Goal: Download file/media

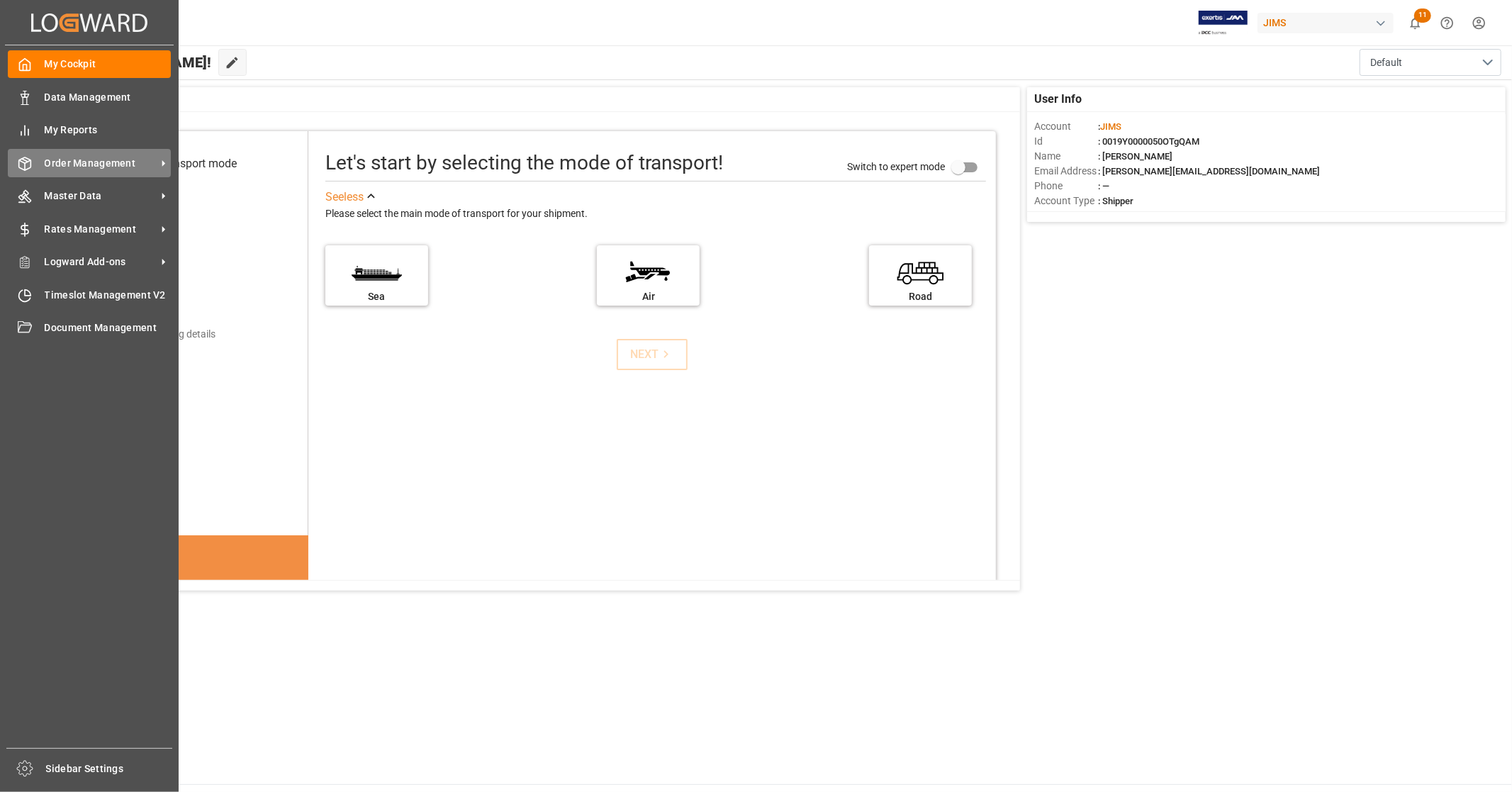
click at [106, 161] on span "Order Management" at bounding box center [101, 164] width 112 height 15
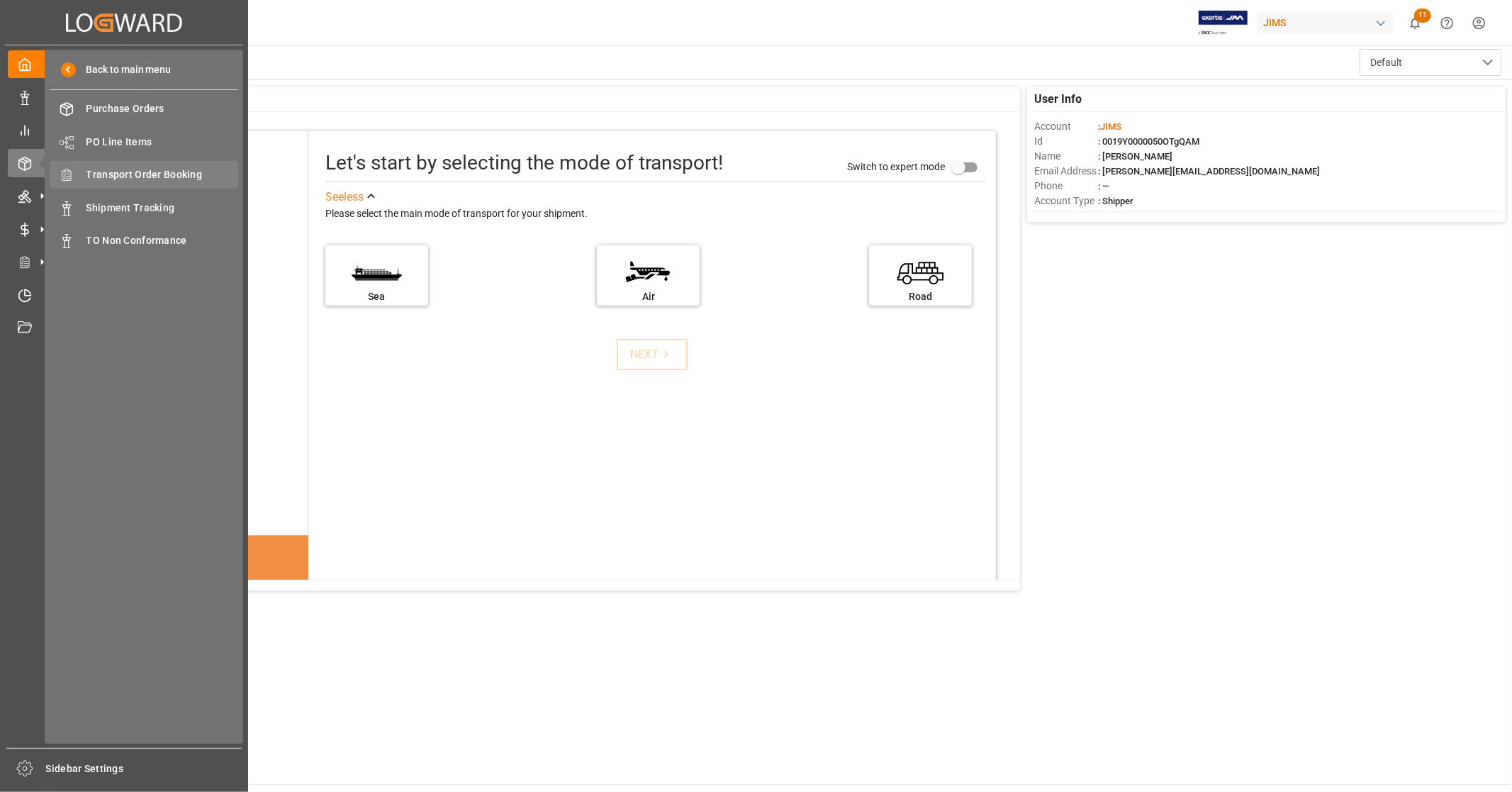
click at [176, 169] on span "Transport Order Booking" at bounding box center [162, 175] width 152 height 15
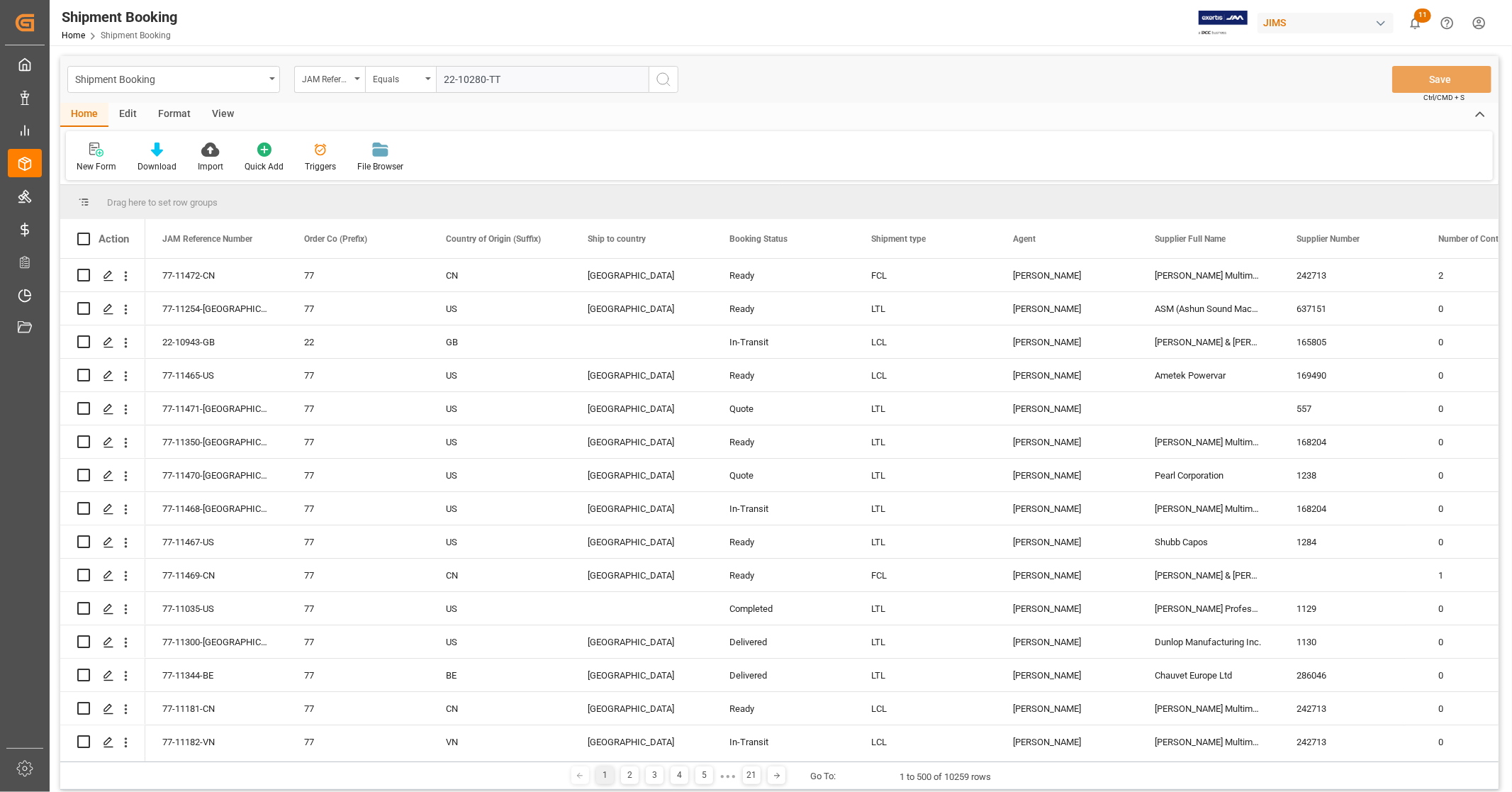
type input "22-10280-TT"
click at [661, 76] on icon "search button" at bounding box center [663, 80] width 17 height 17
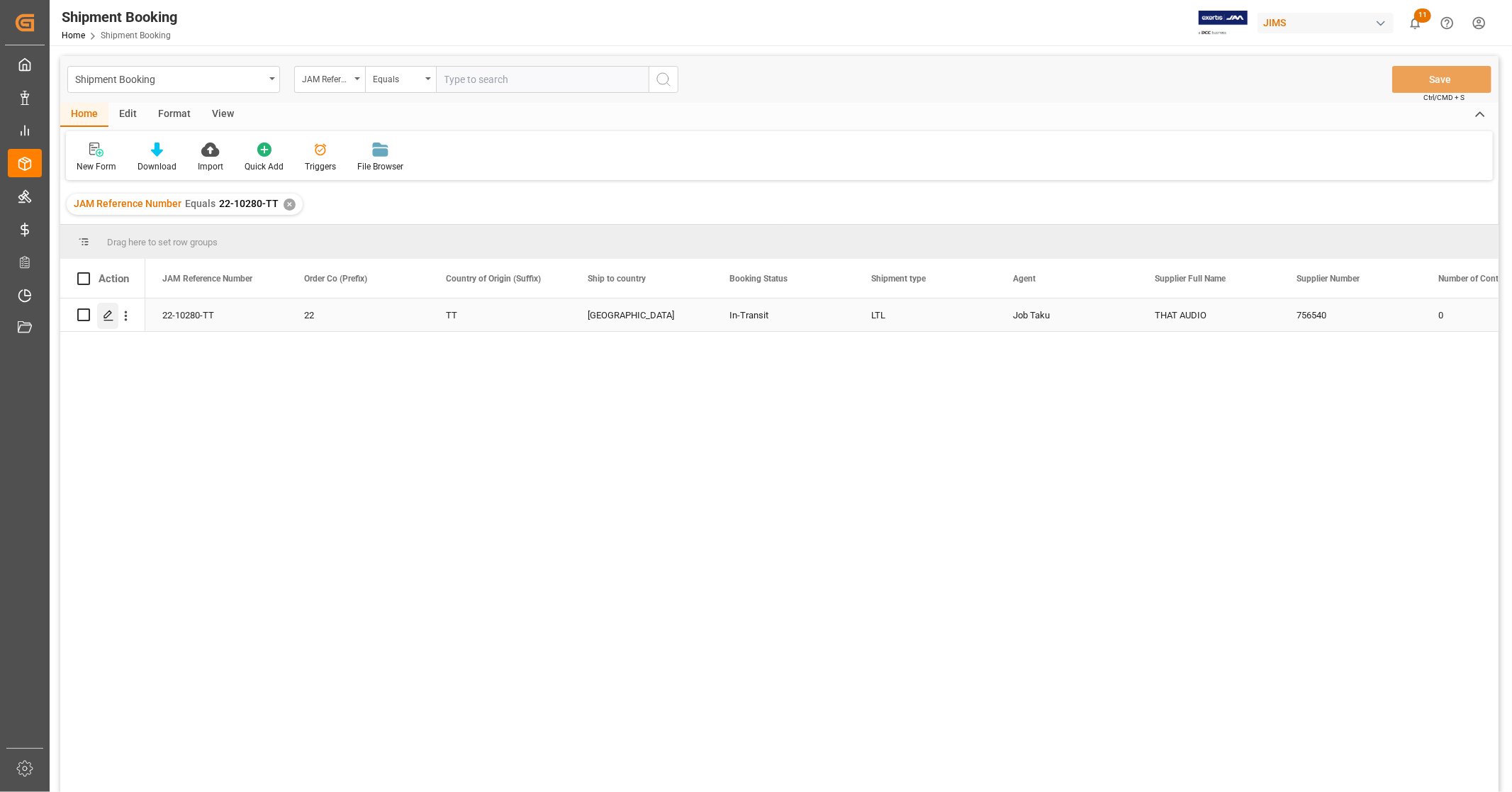
click at [111, 317] on icon "Press SPACE to select this row." at bounding box center [108, 315] width 11 height 11
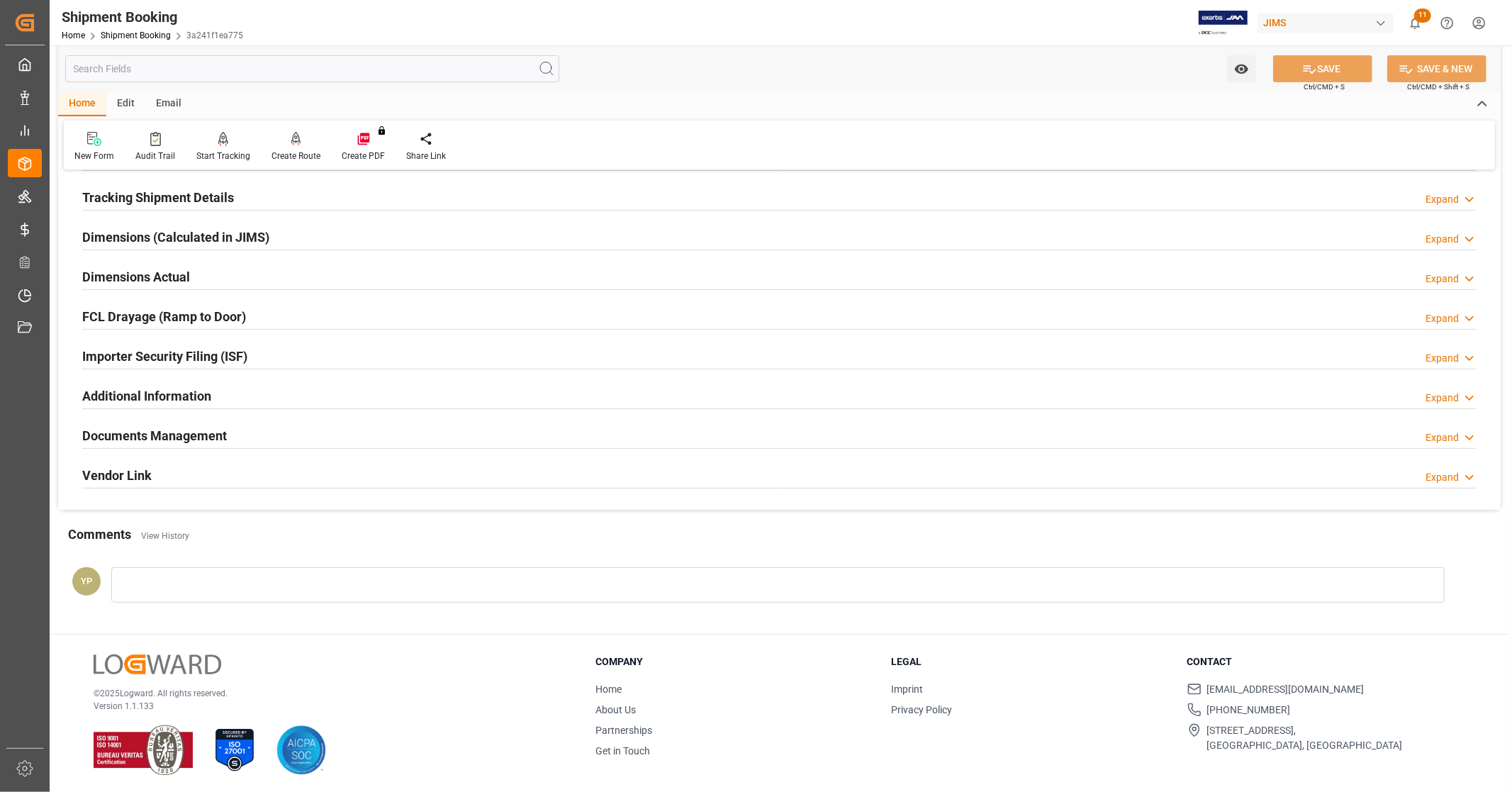
scroll to position [273, 0]
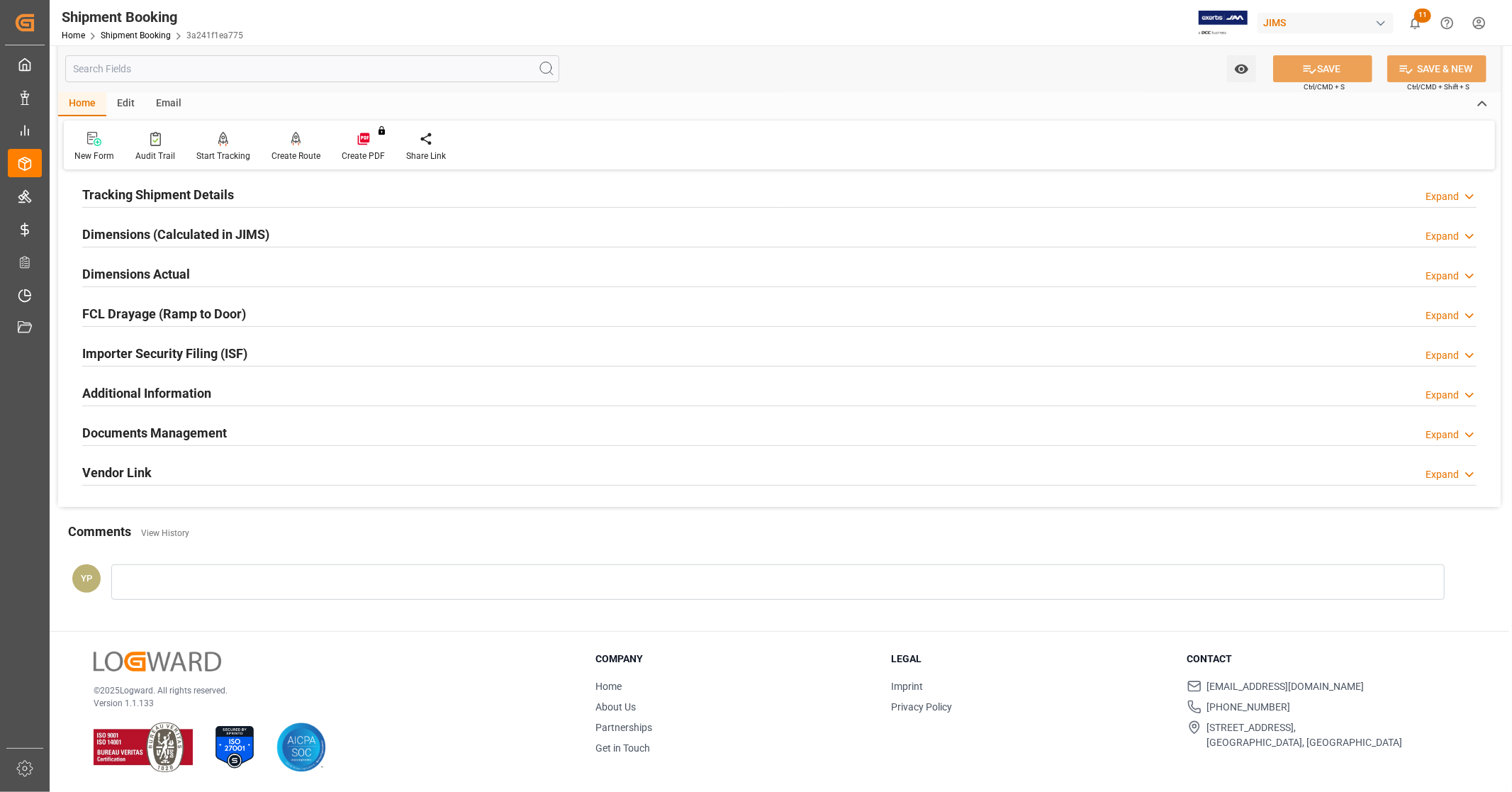
click at [158, 434] on h2 "Documents Management" at bounding box center [155, 433] width 145 height 19
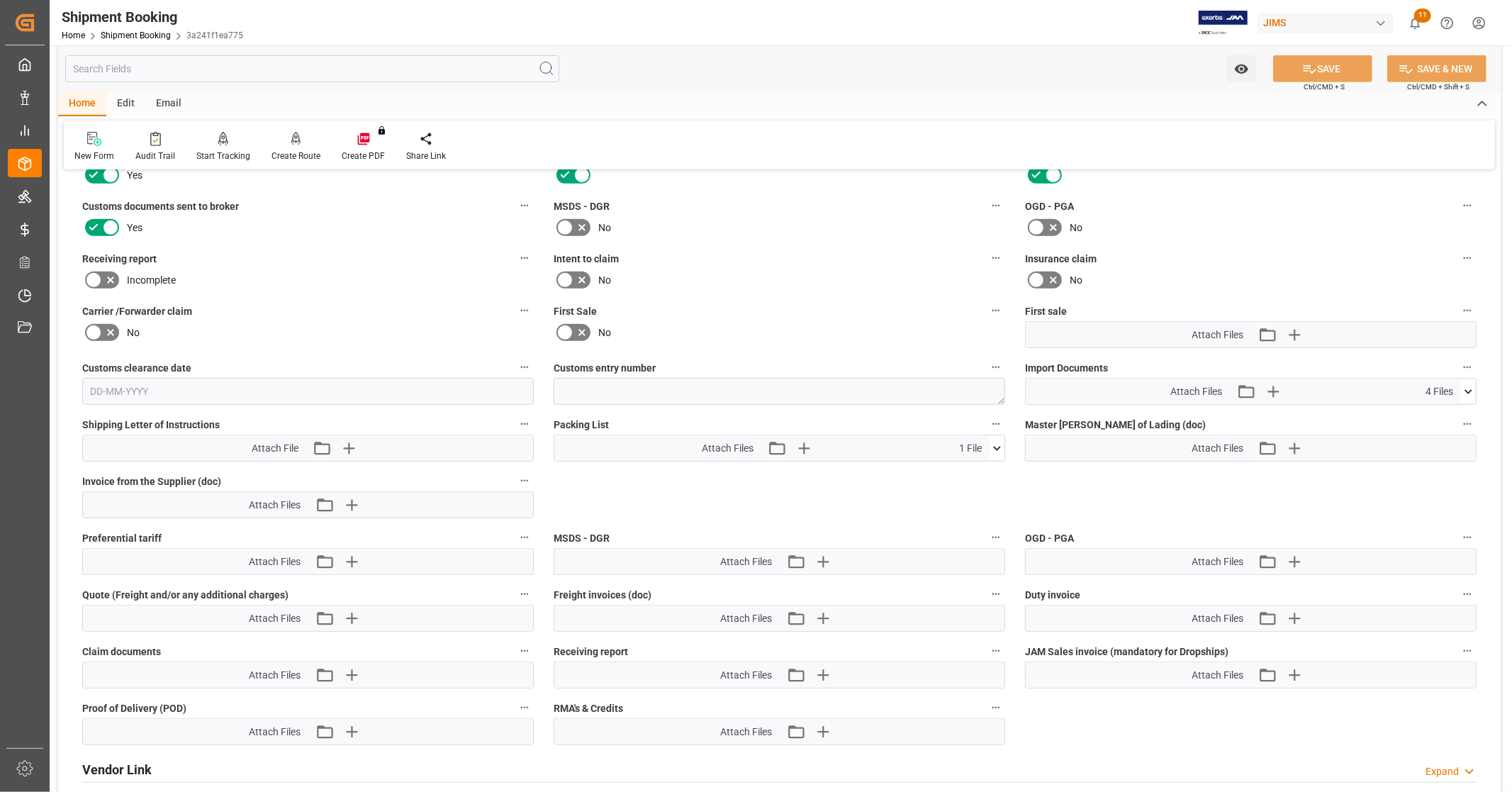
scroll to position [588, 0]
click at [1471, 387] on icon at bounding box center [1469, 390] width 15 height 15
click at [1428, 429] on icon at bounding box center [1432, 431] width 15 height 15
click at [1427, 412] on icon at bounding box center [1432, 417] width 15 height 15
click at [1429, 444] on icon at bounding box center [1432, 446] width 15 height 15
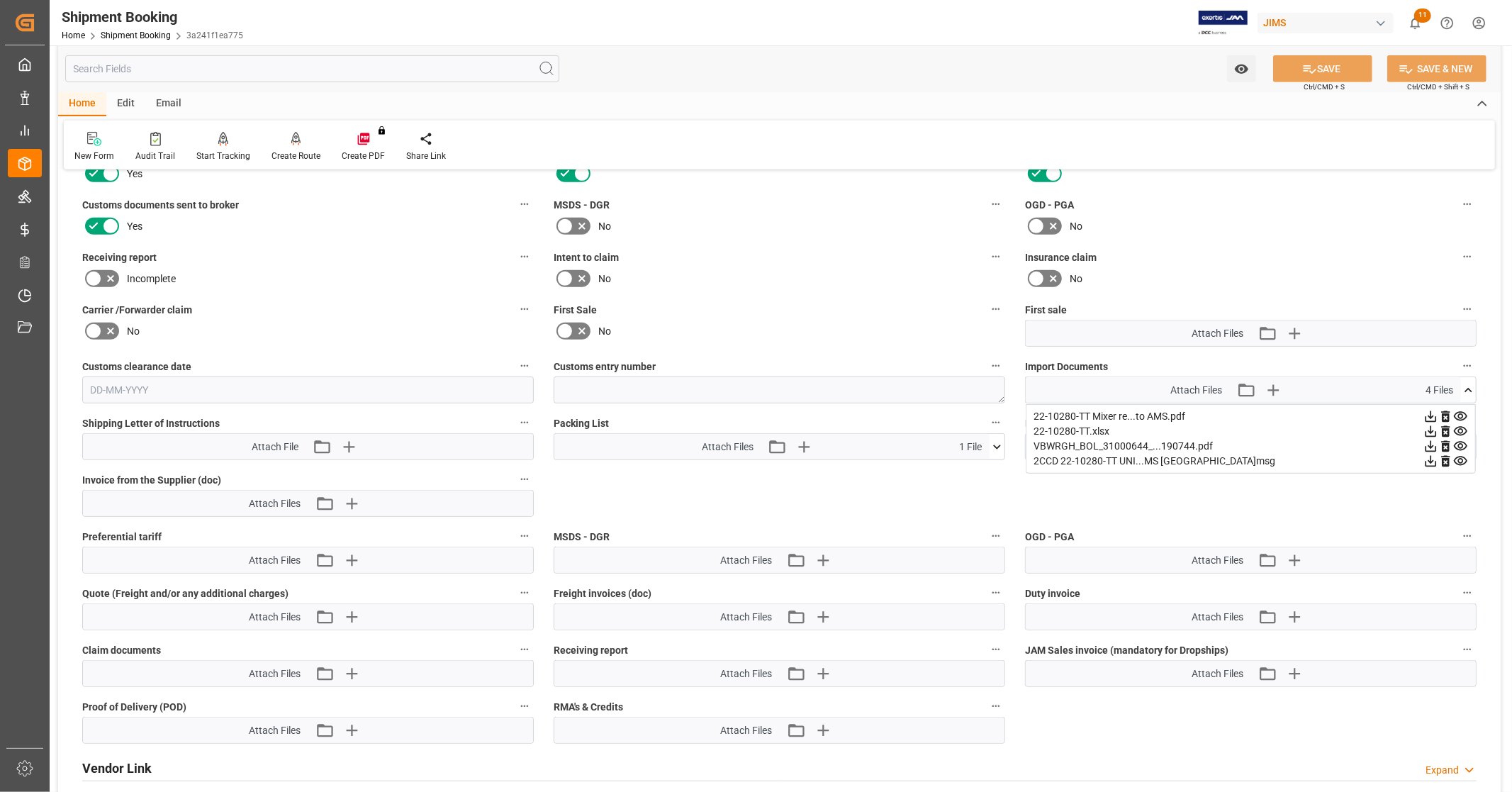
click at [1469, 387] on icon at bounding box center [1469, 390] width 15 height 15
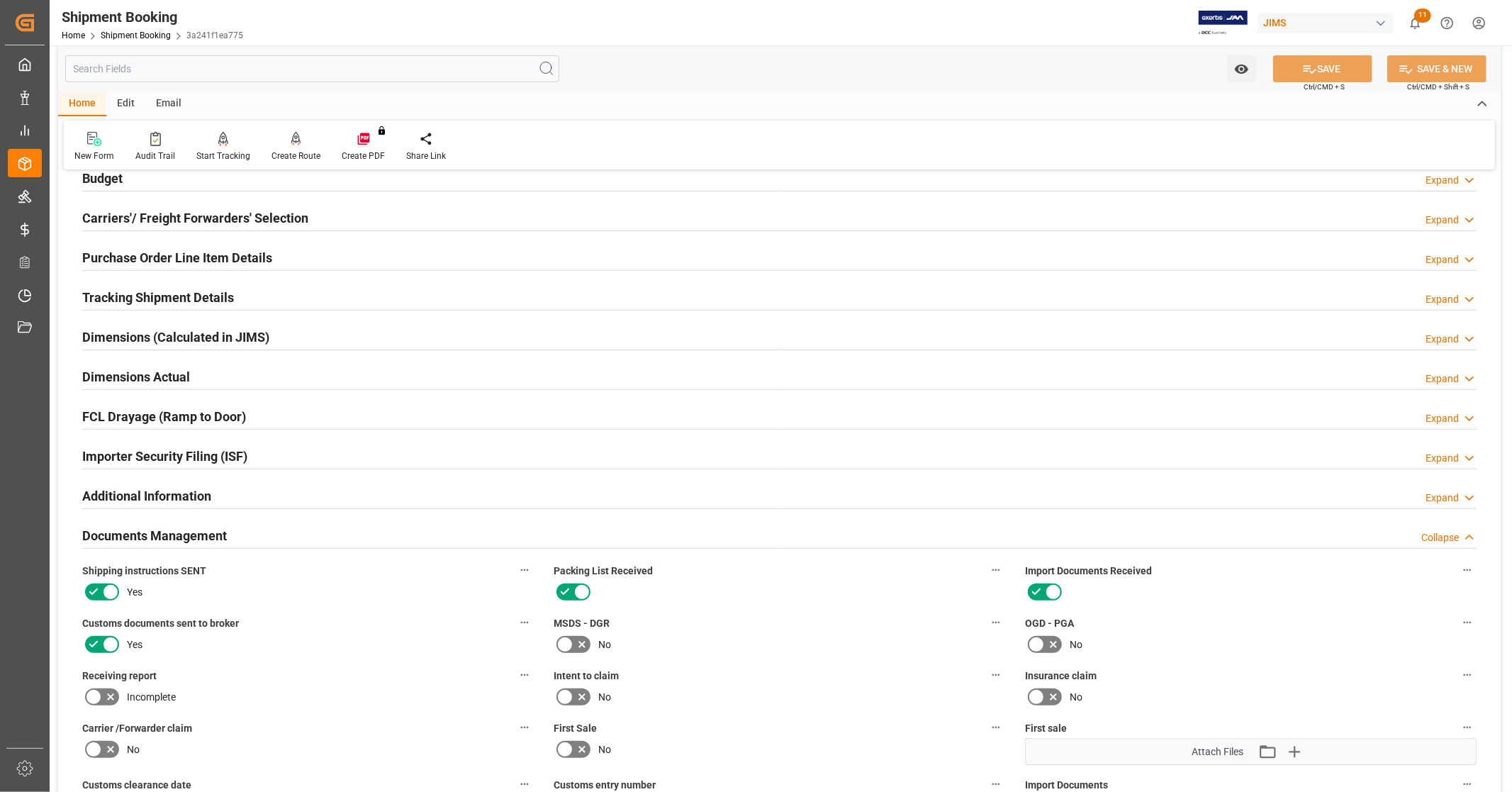
scroll to position [0, 0]
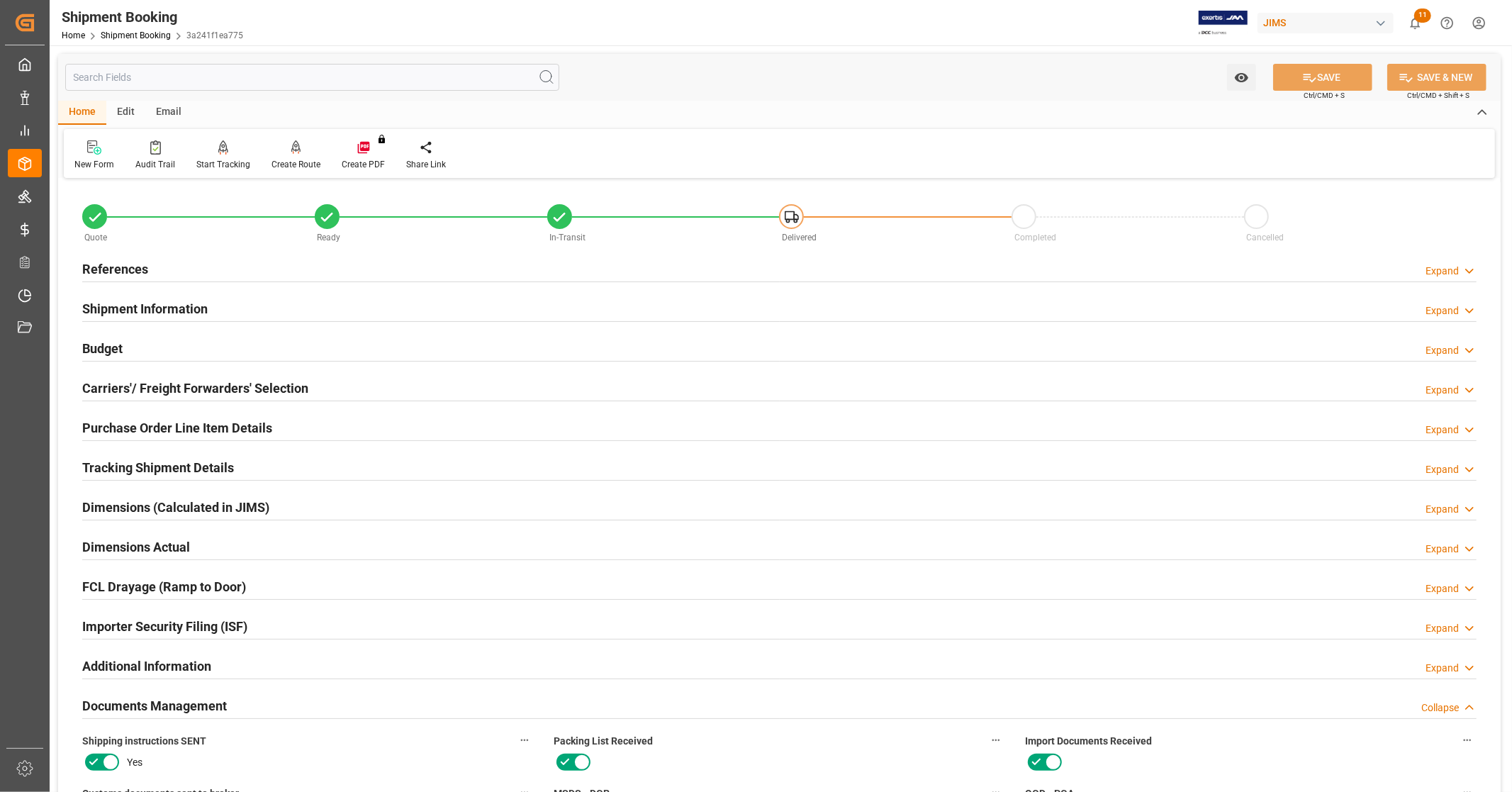
click at [200, 258] on div "References Expand" at bounding box center [780, 268] width 1395 height 27
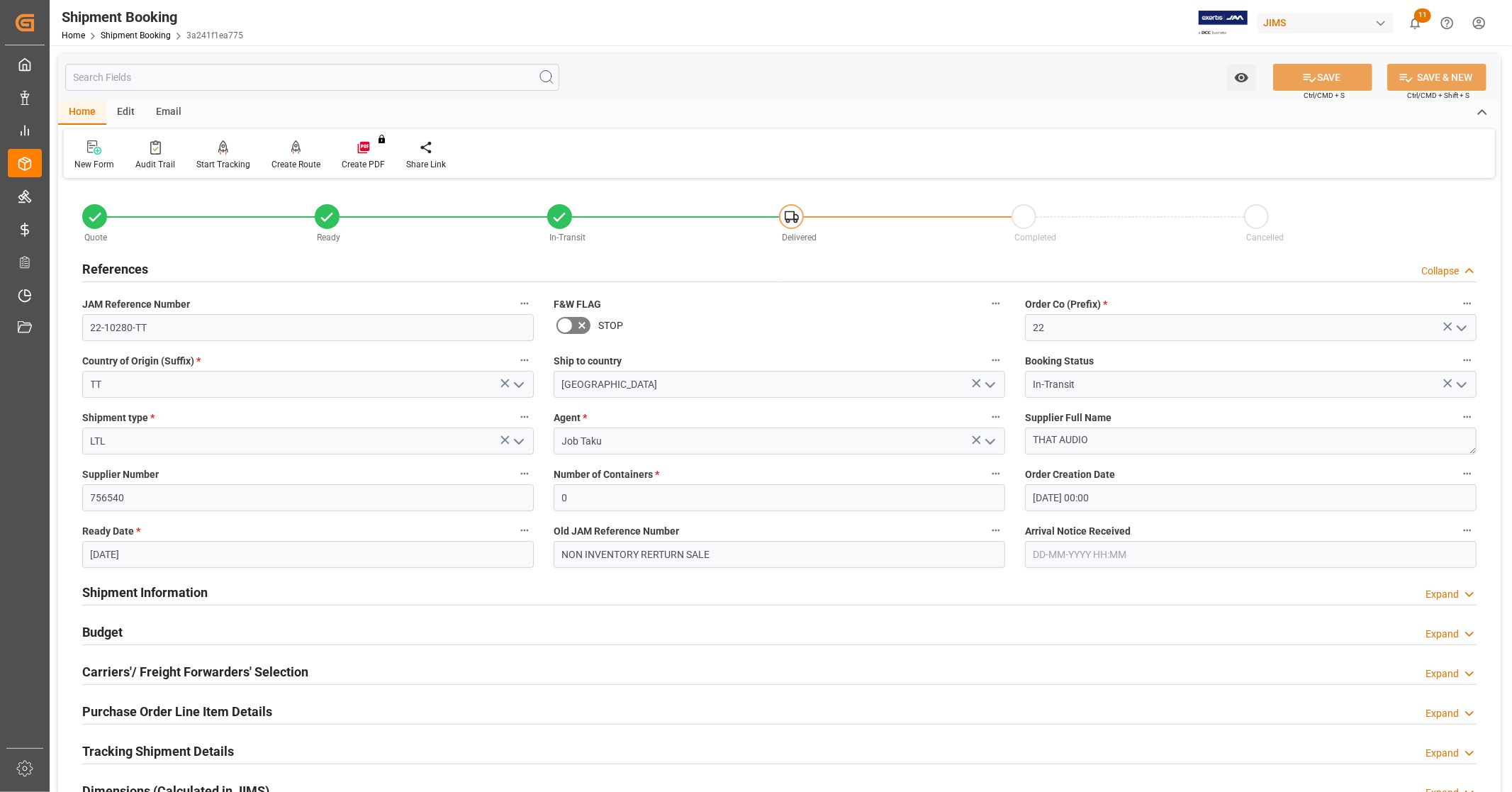
click at [200, 258] on div "References Collapse" at bounding box center [780, 268] width 1395 height 27
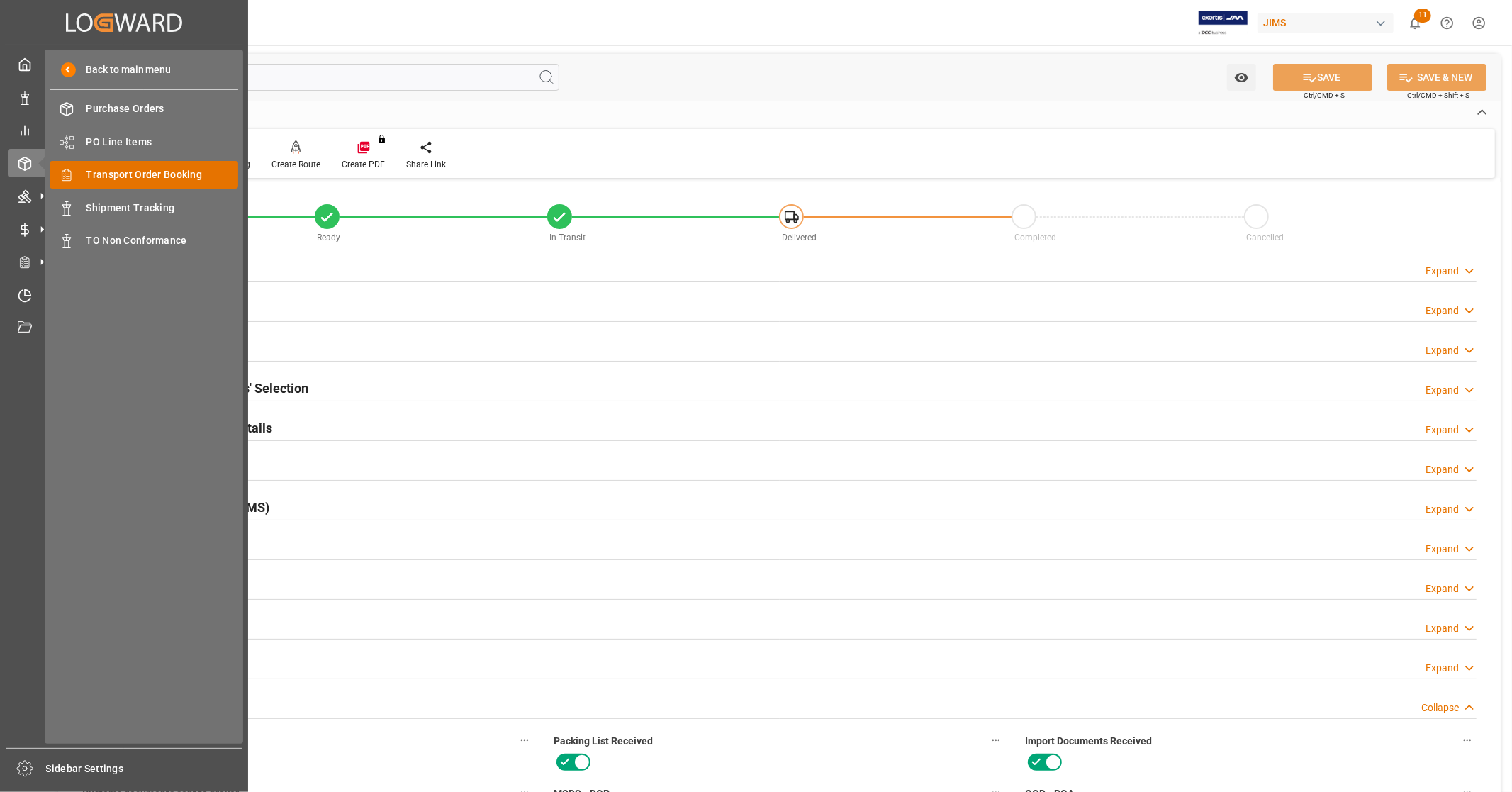
click at [163, 179] on span "Transport Order Booking" at bounding box center [162, 175] width 152 height 15
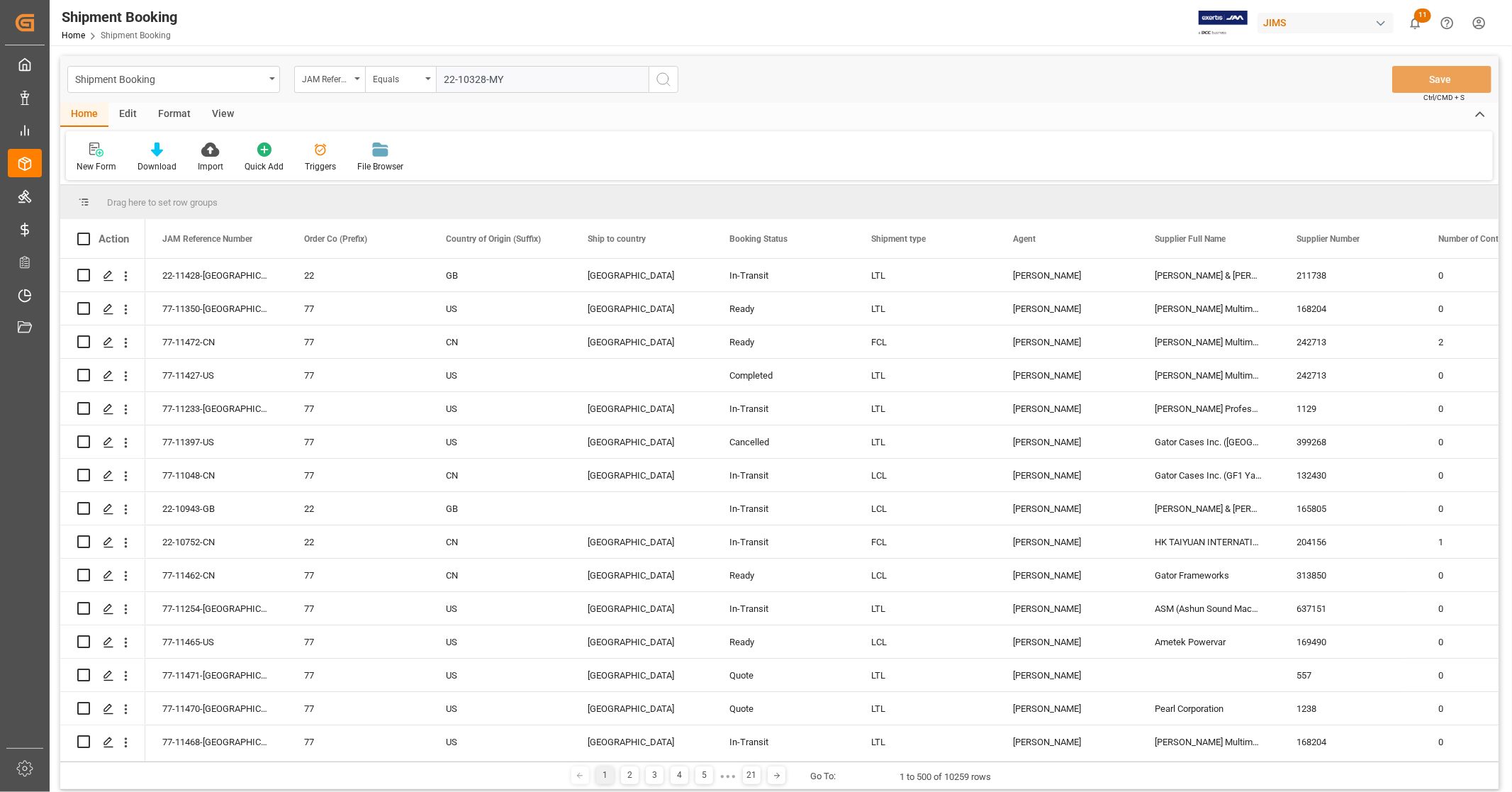
type input "22-10328-MY"
click at [664, 79] on icon "search button" at bounding box center [663, 80] width 17 height 17
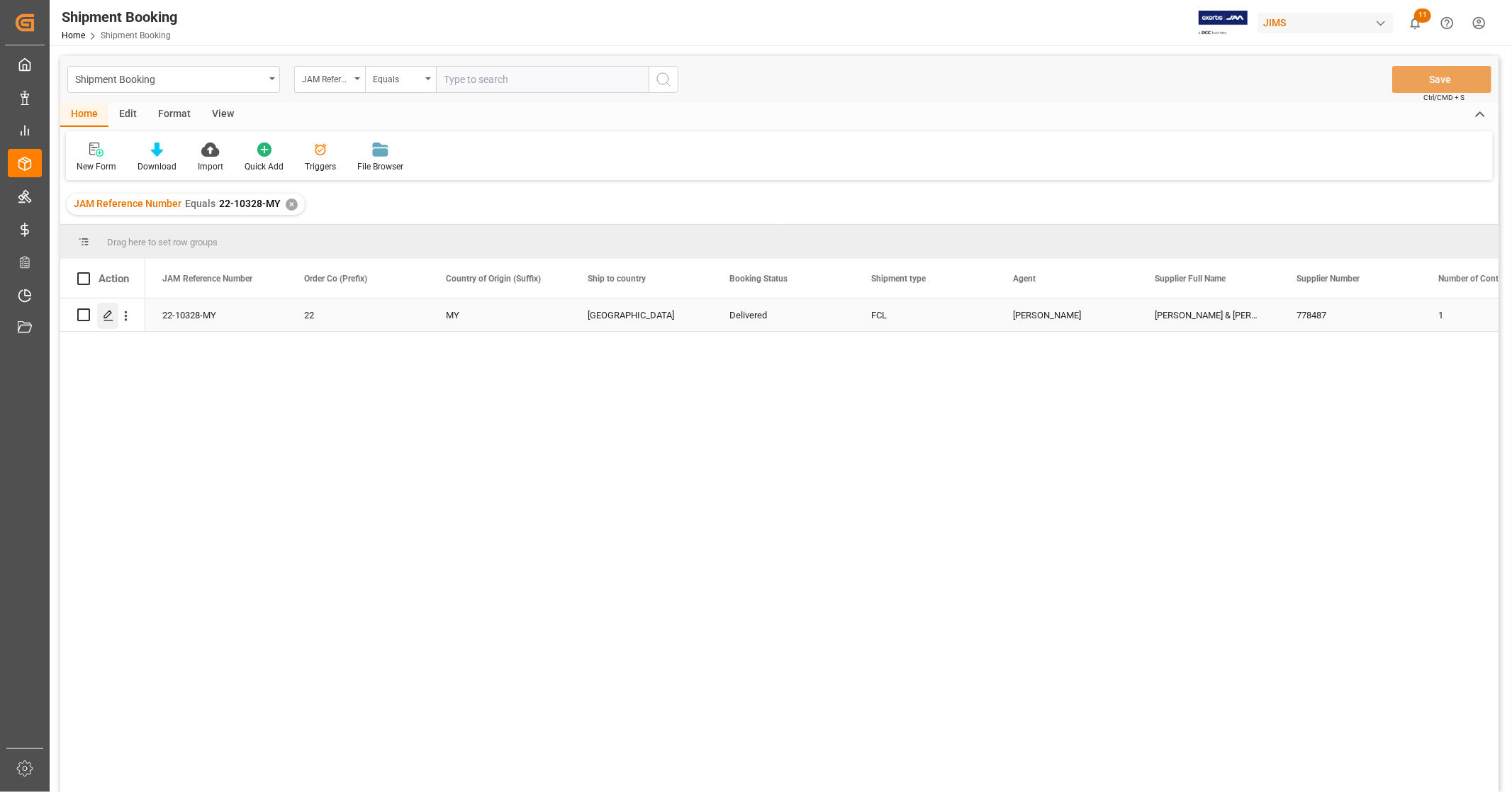
click at [106, 317] on polygon "Press SPACE to select this row." at bounding box center [108, 314] width 7 height 7
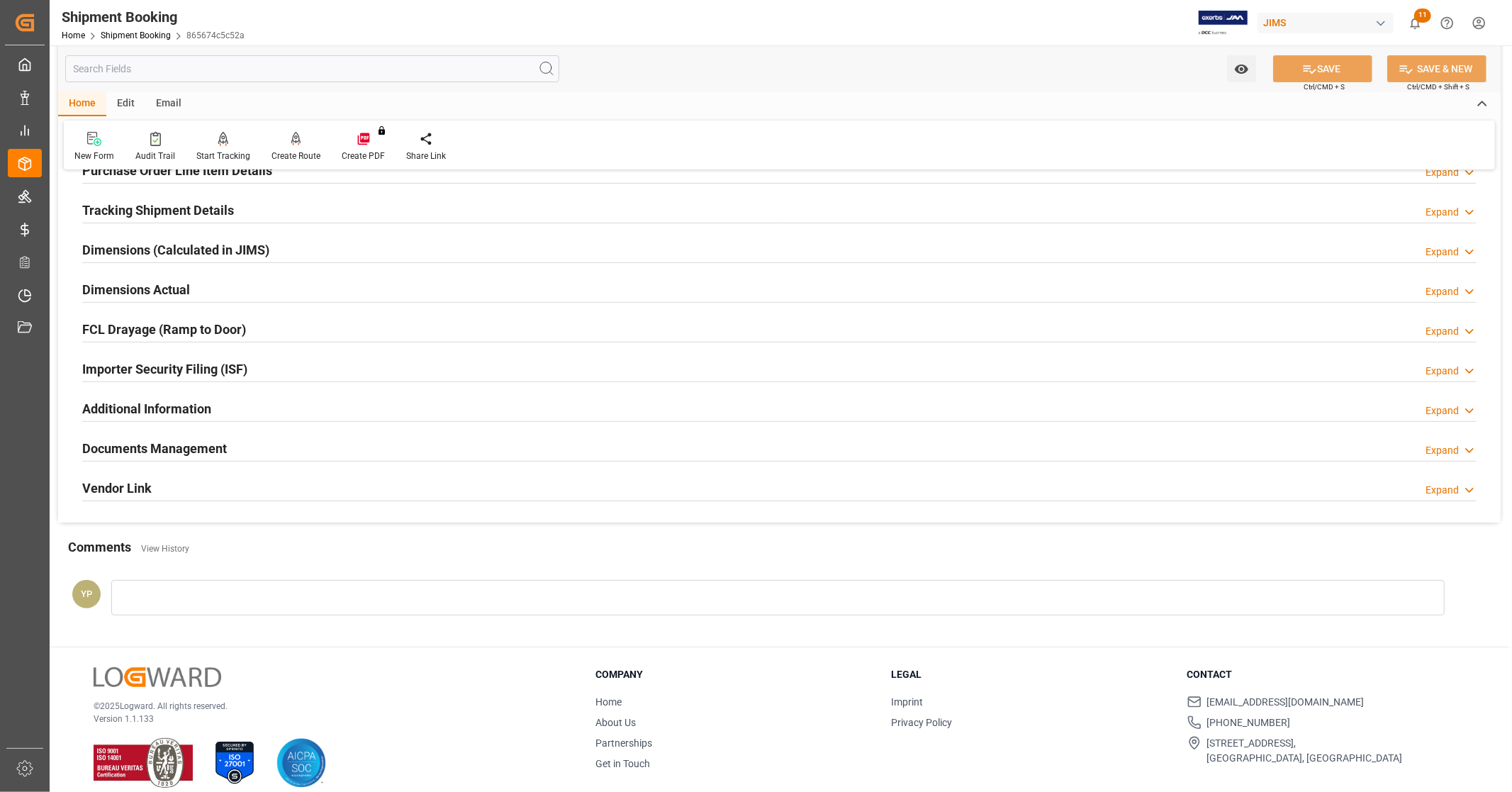
scroll to position [273, 0]
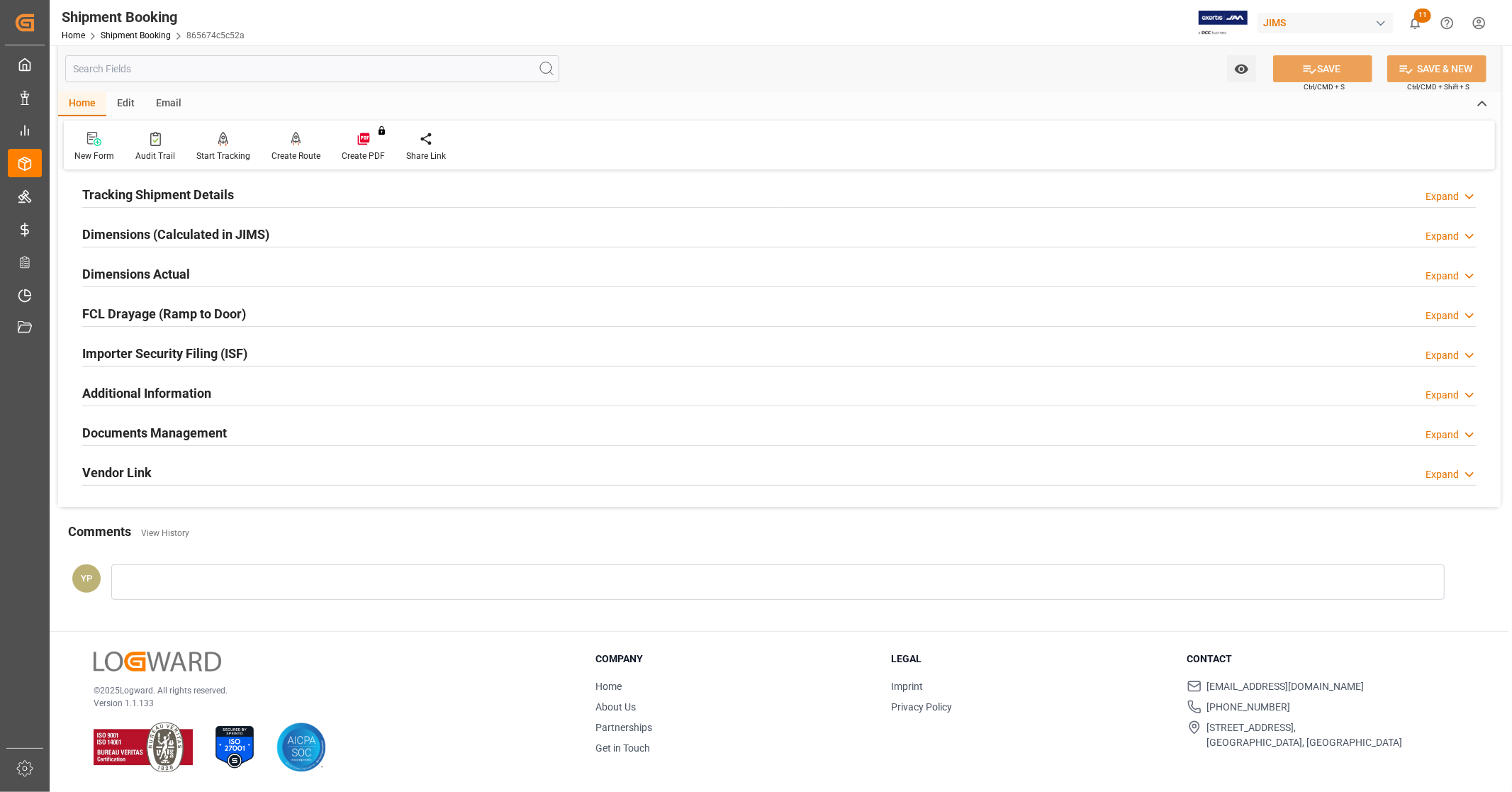
click at [250, 435] on div "Documents Management Expand" at bounding box center [780, 432] width 1395 height 27
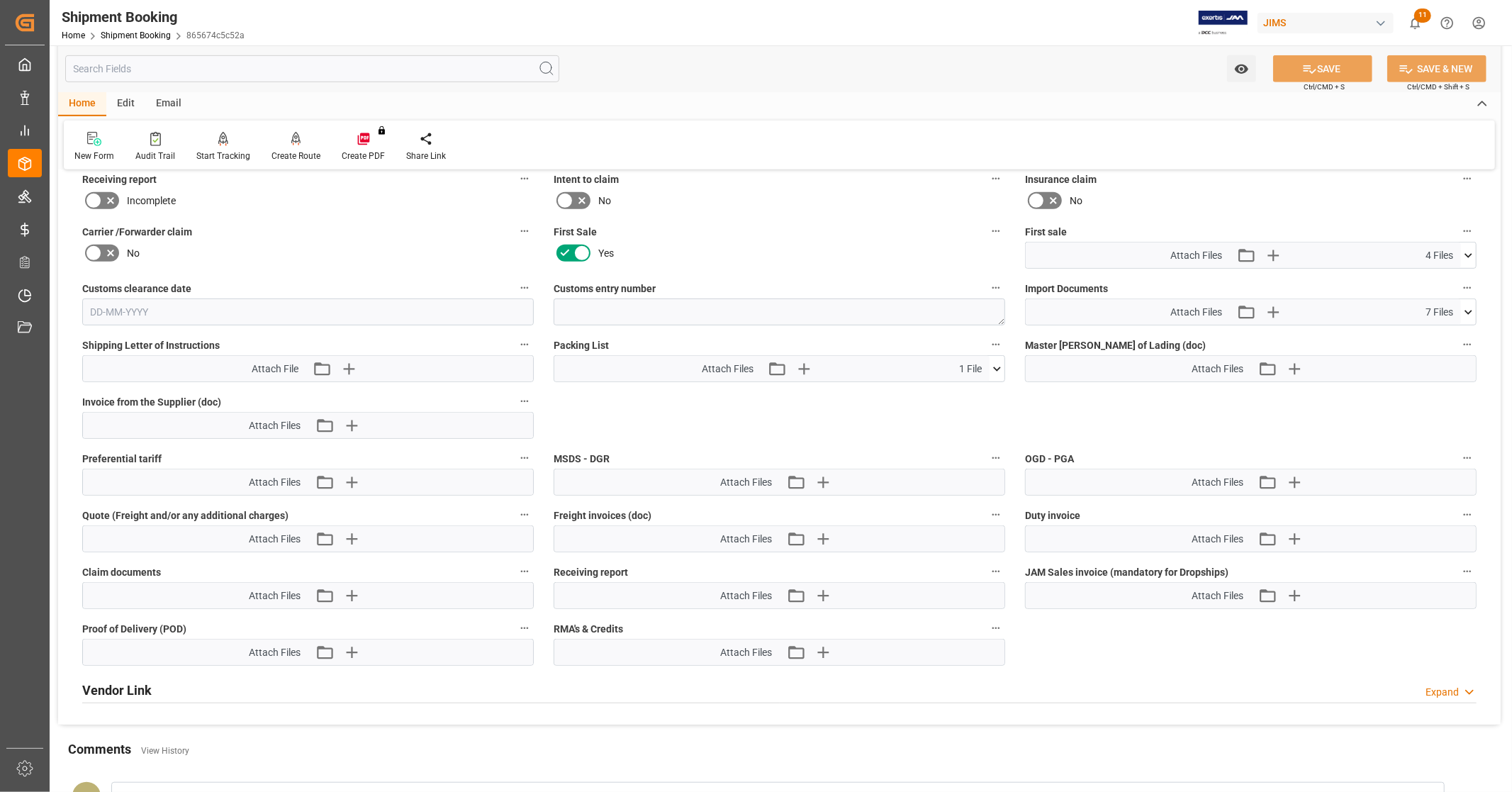
scroll to position [667, 0]
click at [1470, 254] on icon at bounding box center [1469, 255] width 15 height 15
click at [1429, 308] on icon at bounding box center [1432, 311] width 15 height 15
click at [1430, 292] on icon at bounding box center [1431, 296] width 11 height 11
click at [1430, 278] on icon at bounding box center [1431, 281] width 11 height 11
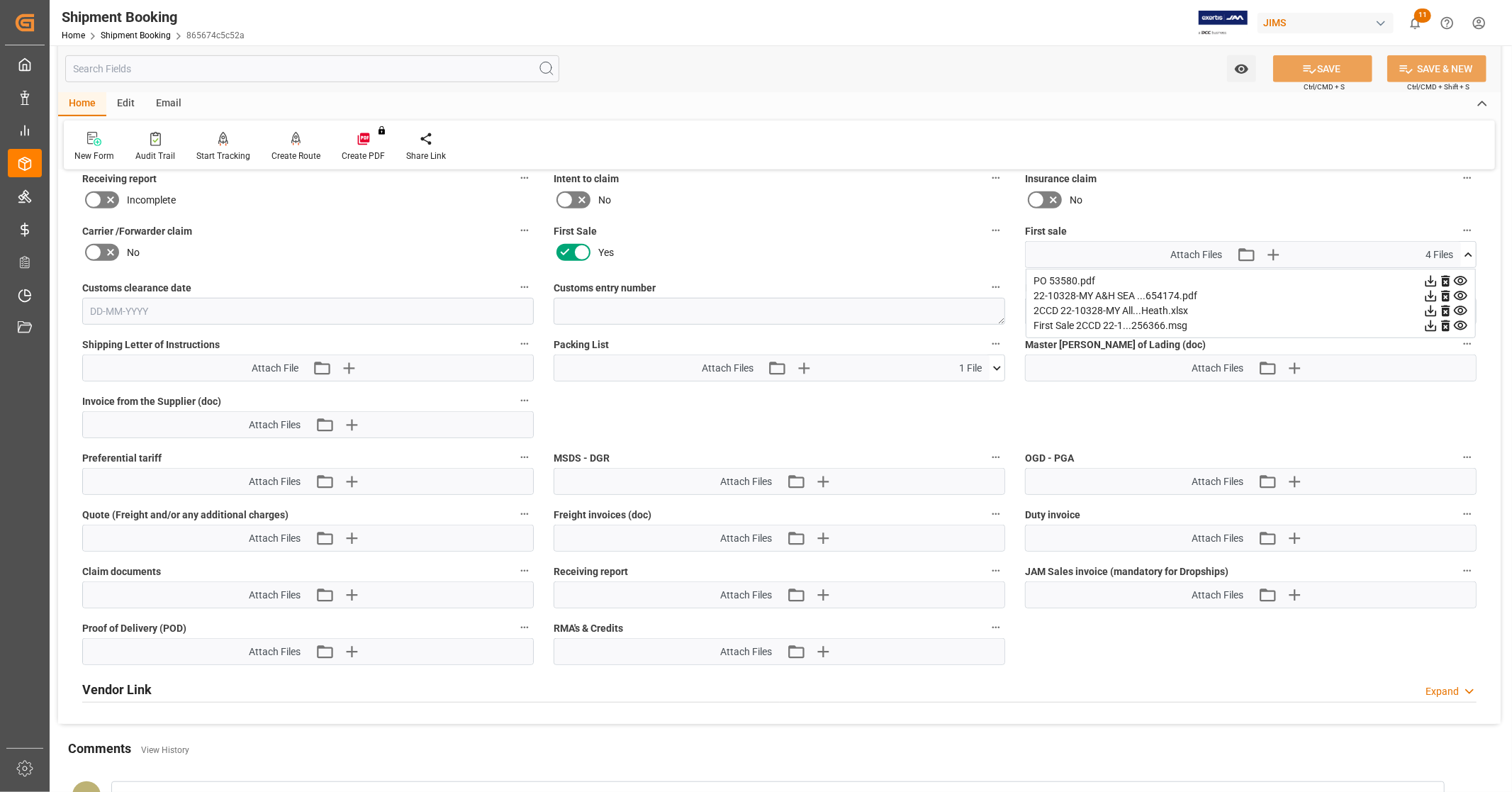
click at [1468, 249] on icon at bounding box center [1469, 255] width 15 height 15
click at [1468, 247] on icon at bounding box center [1469, 255] width 15 height 15
click at [1465, 308] on icon at bounding box center [1469, 311] width 15 height 15
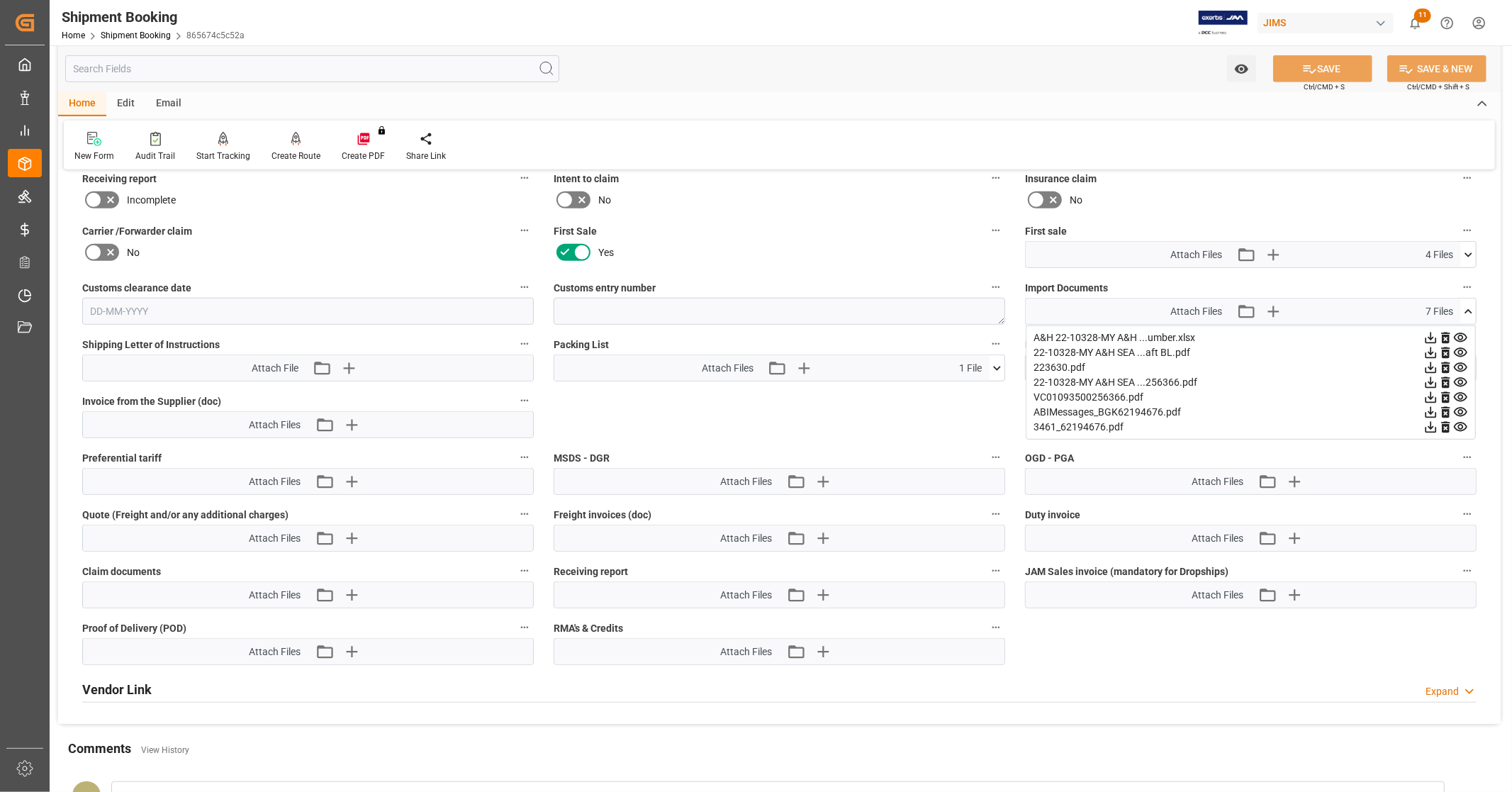
click at [1428, 396] on icon at bounding box center [1432, 398] width 15 height 15
click at [1467, 309] on icon at bounding box center [1469, 311] width 8 height 5
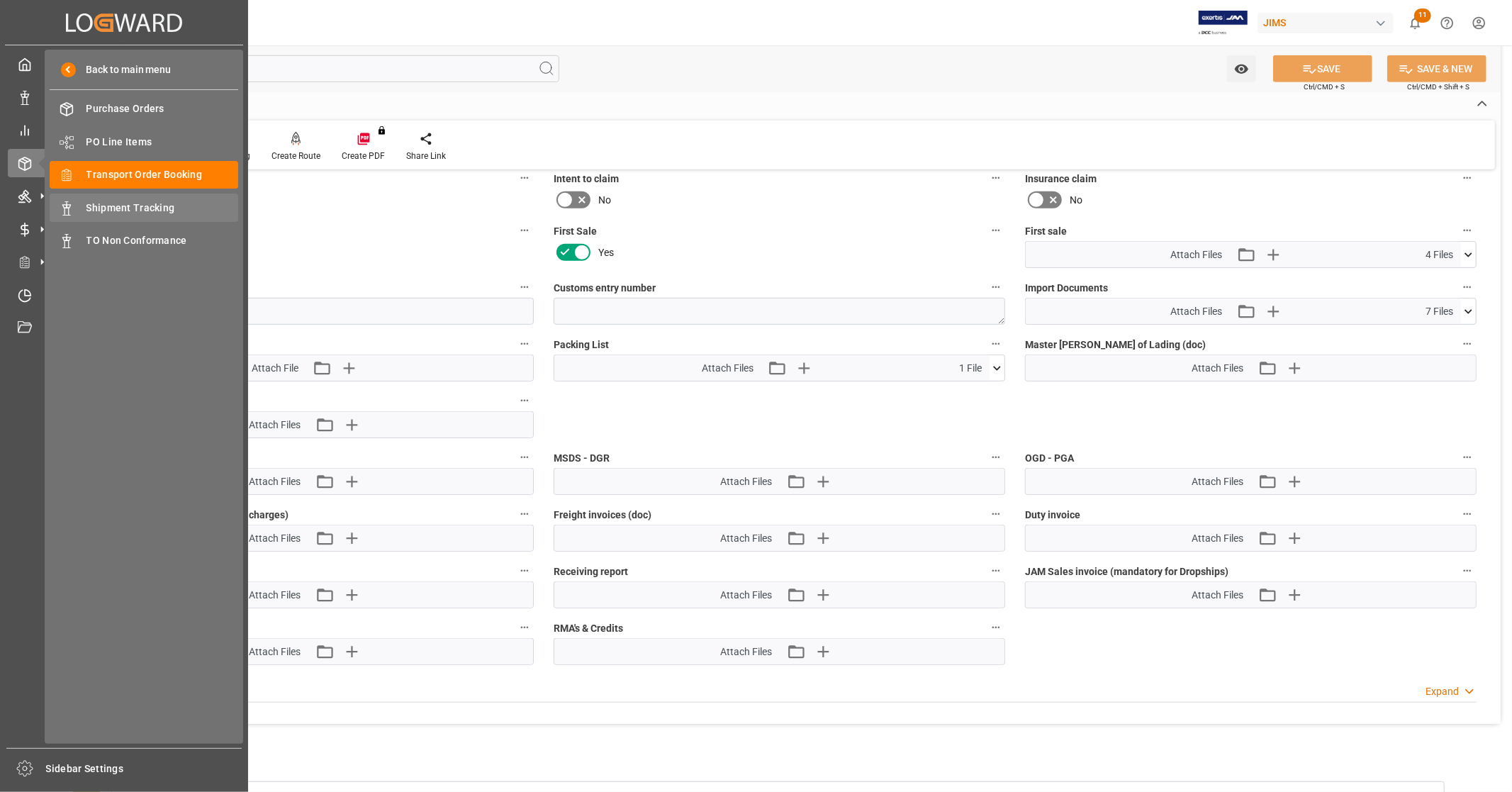
click at [164, 211] on span "Shipment Tracking" at bounding box center [162, 208] width 152 height 15
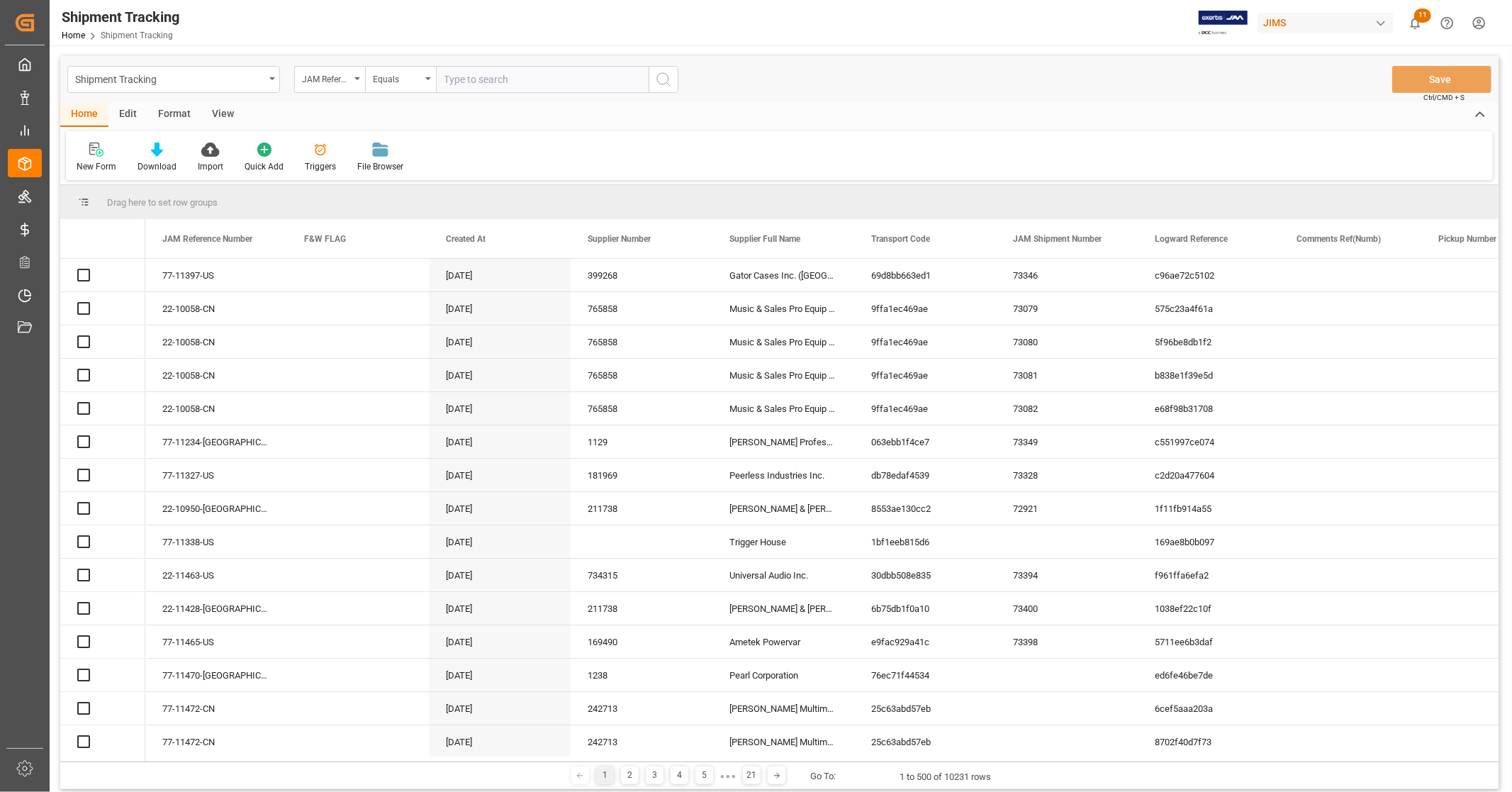
click at [346, 81] on div "JAM Reference Number" at bounding box center [327, 78] width 49 height 17
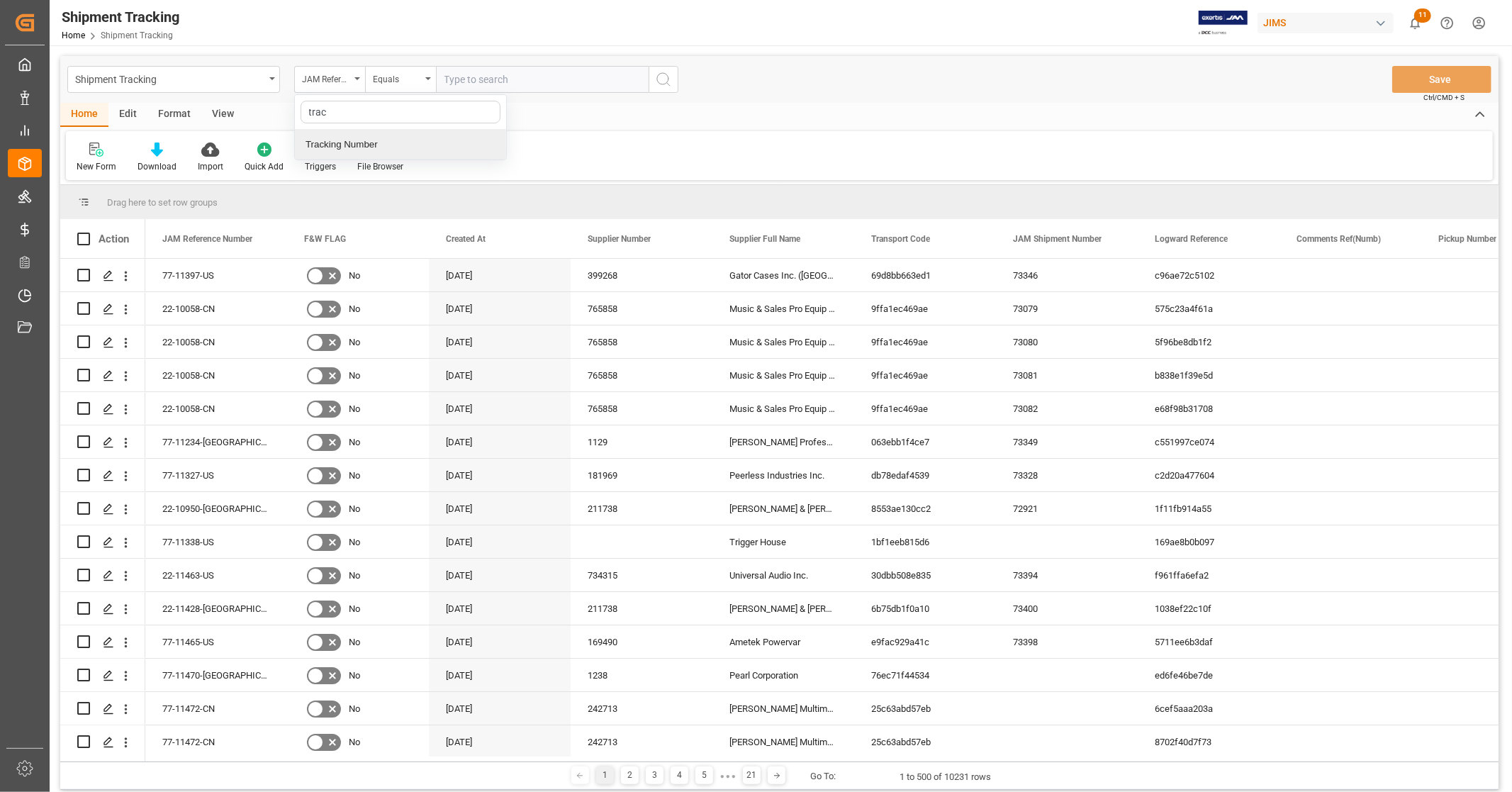
type input "track"
click at [380, 149] on div "Tracking Number" at bounding box center [400, 144] width 211 height 30
click at [532, 85] on input "text" at bounding box center [542, 80] width 213 height 27
paste input "1Z01Y2W36895621702"
type input "1Z01Y2W36895621702"
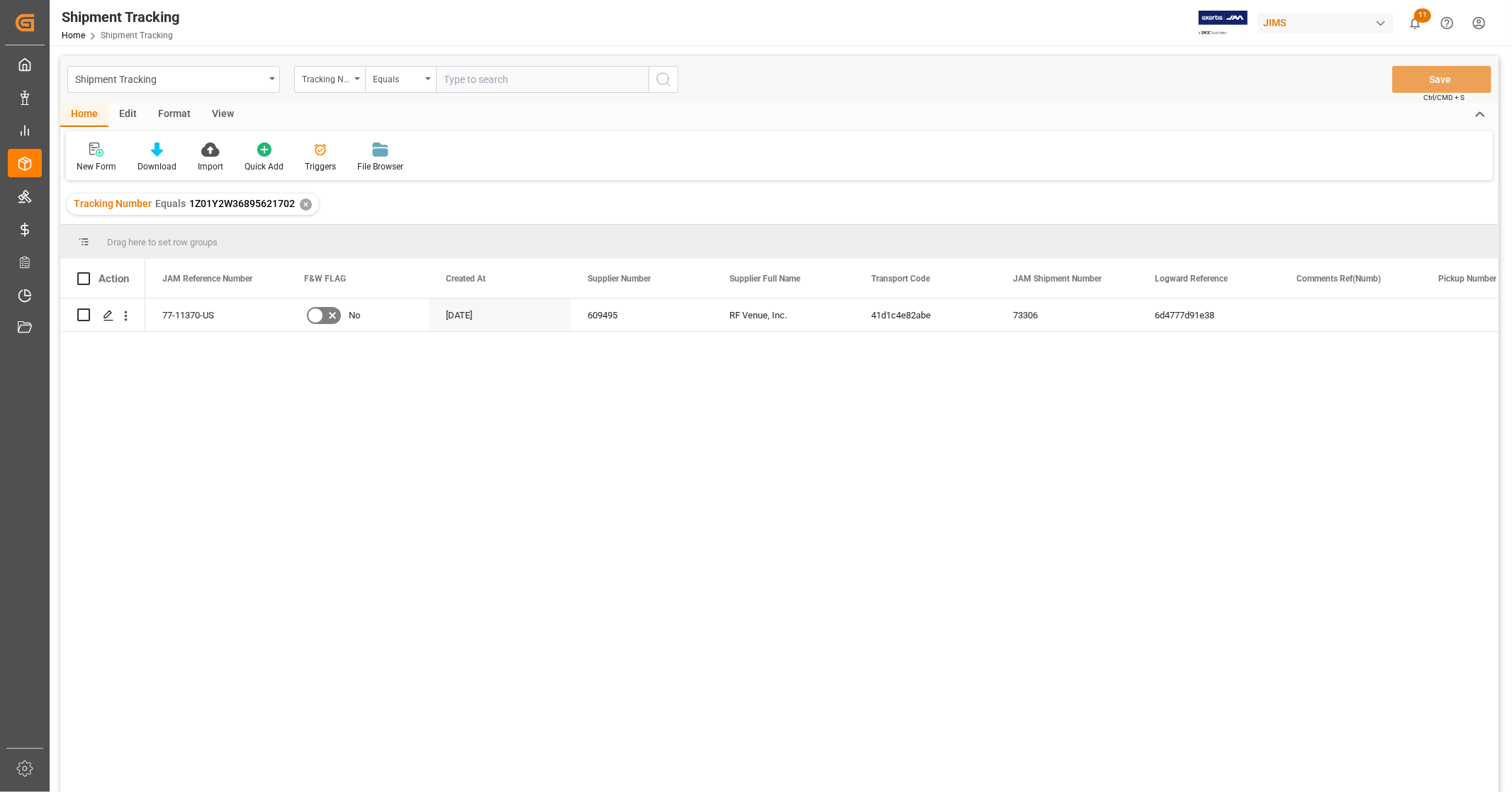
click at [227, 324] on div "77-11370-US" at bounding box center [216, 315] width 142 height 33
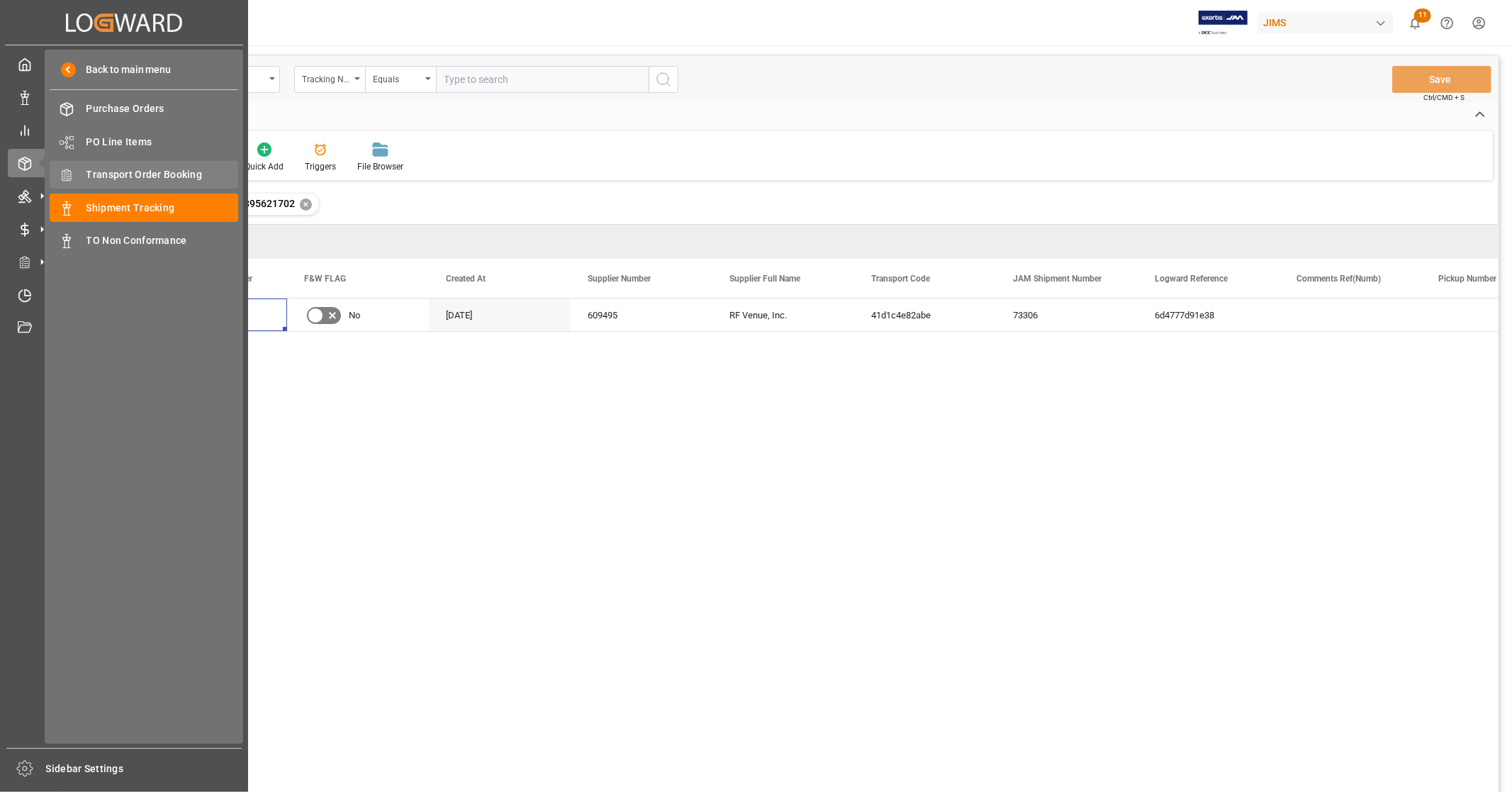
click at [185, 174] on span "Transport Order Booking" at bounding box center [162, 175] width 152 height 15
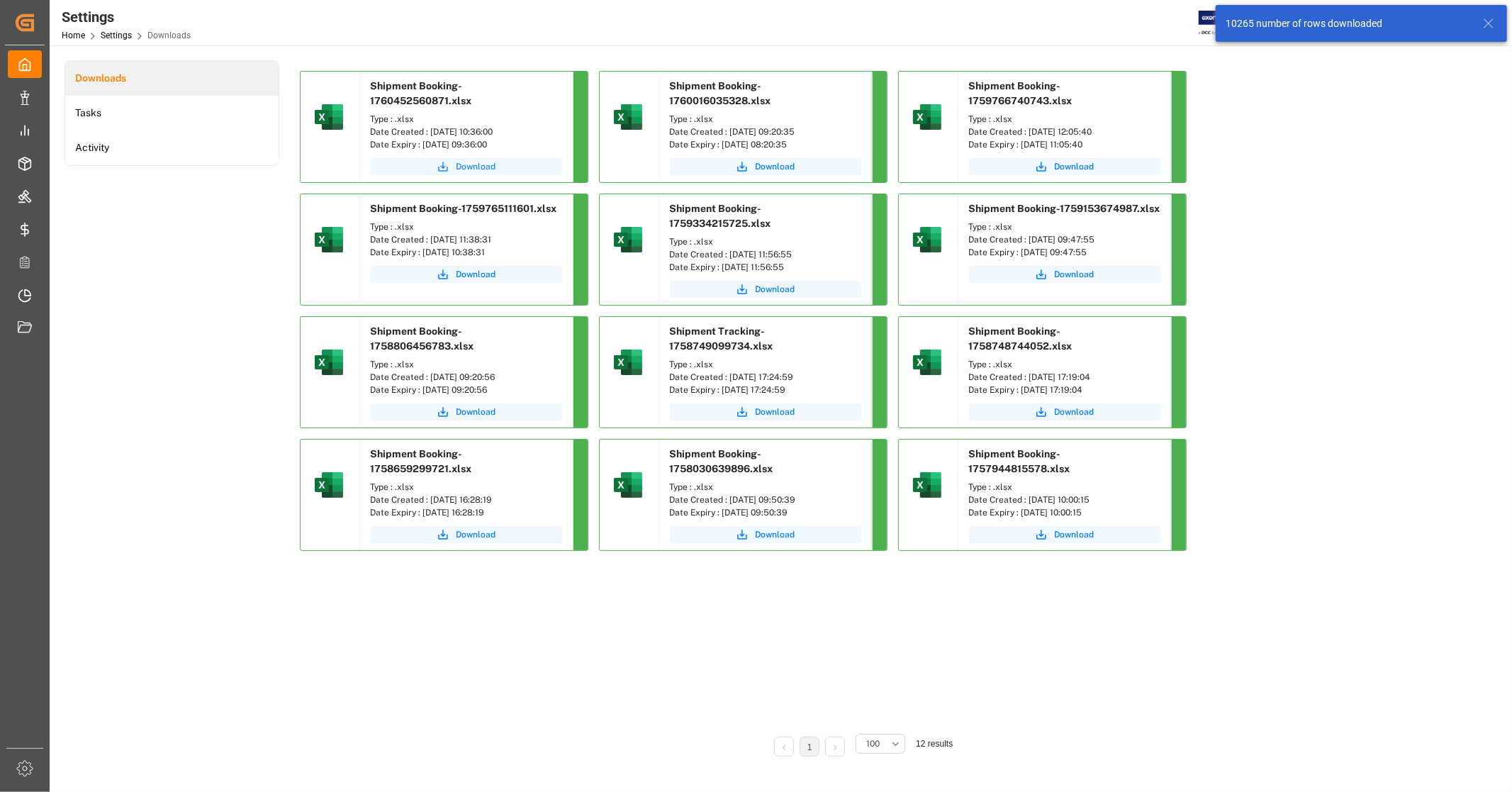
click at [484, 165] on span "Download" at bounding box center [476, 166] width 39 height 13
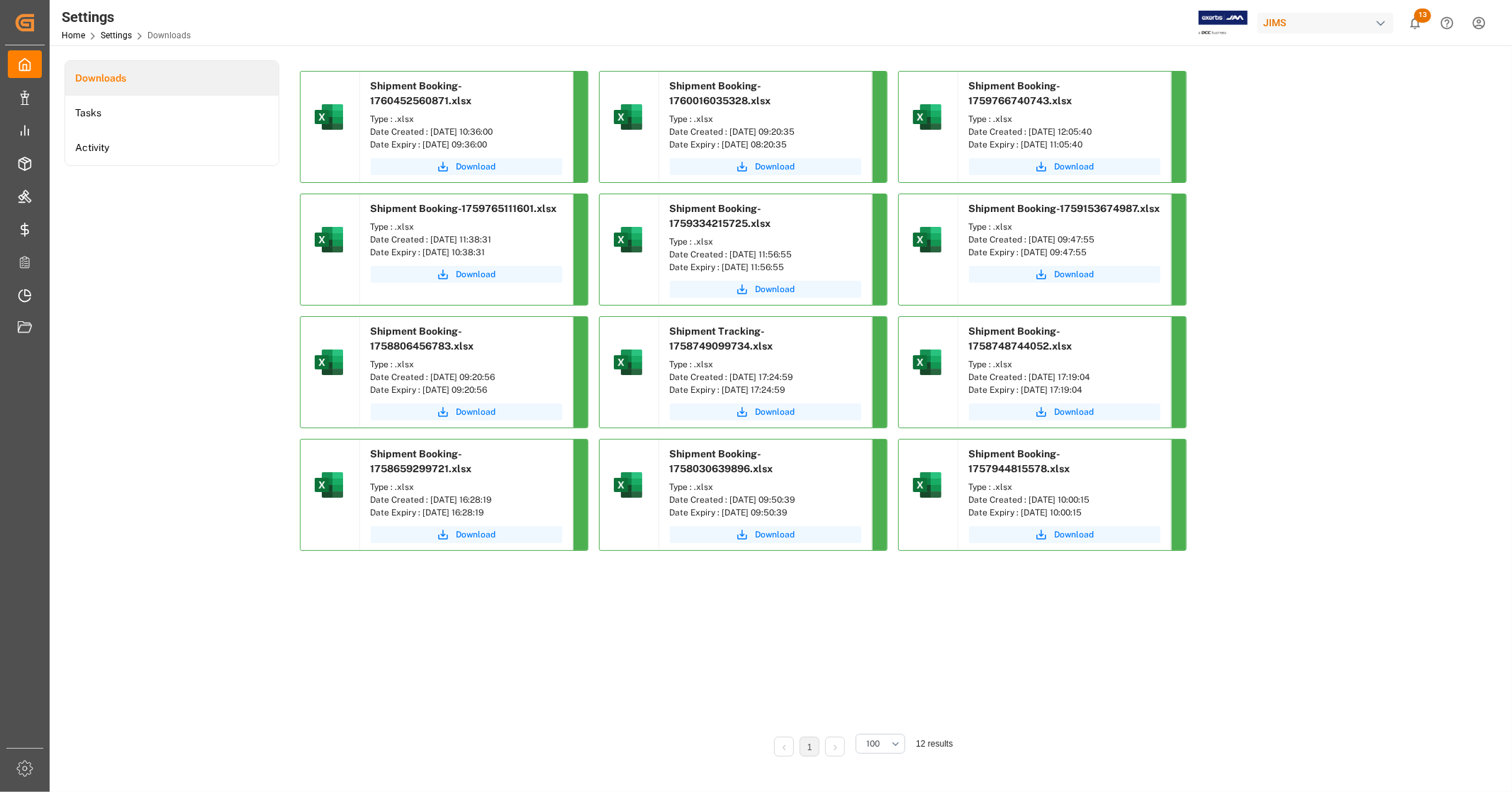
click at [136, 190] on div "Downloads Tasks Activity" at bounding box center [171, 418] width 214 height 716
click at [1323, 234] on div "Shipment Booking-1760452560871.xlsx Type : .xlsx Date Created : 14-10-2025 10:3…" at bounding box center [862, 316] width 1123 height 490
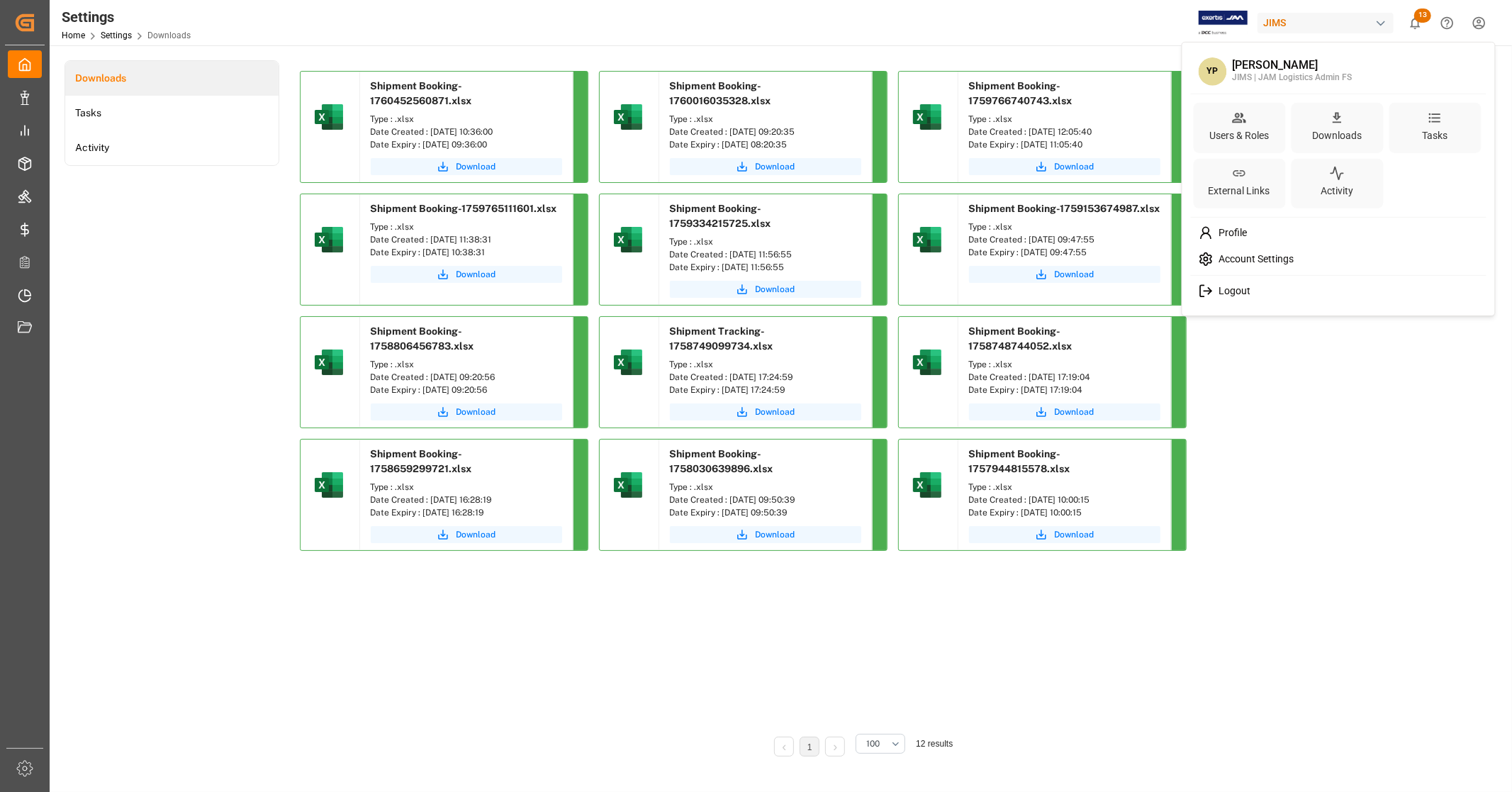
click at [1478, 23] on html "Created by potrace 1.15, written by Peter Selinger 2001-2017 Created by potrace…" at bounding box center [756, 396] width 1512 height 792
click at [1337, 522] on html "Created by potrace 1.15, written by Peter Selinger 2001-2017 Created by potrace…" at bounding box center [756, 396] width 1512 height 792
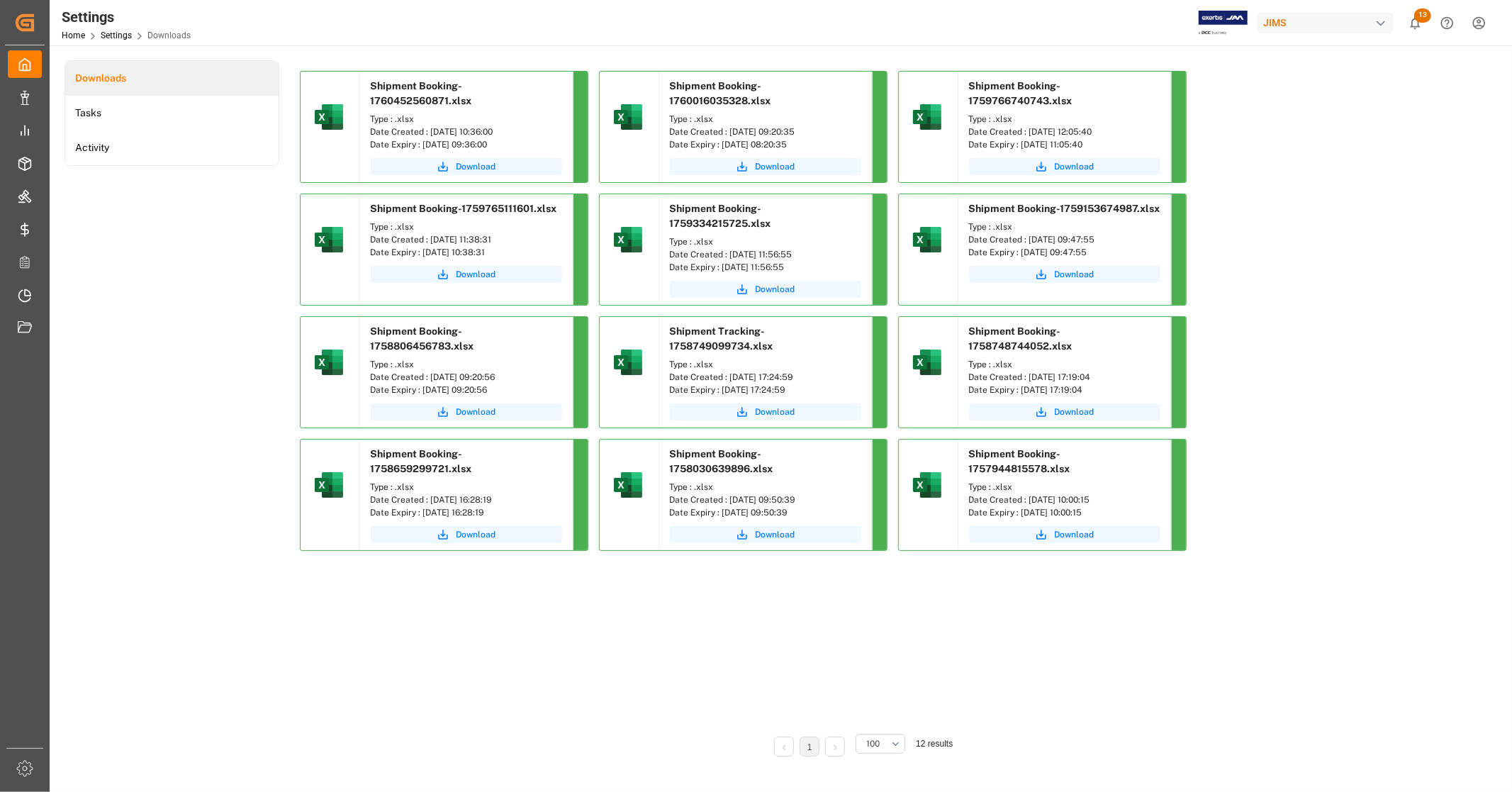
click at [1482, 17] on html "Created by potrace 1.15, written by Peter Selinger 2001-2017 Created by potrace…" at bounding box center [756, 396] width 1512 height 792
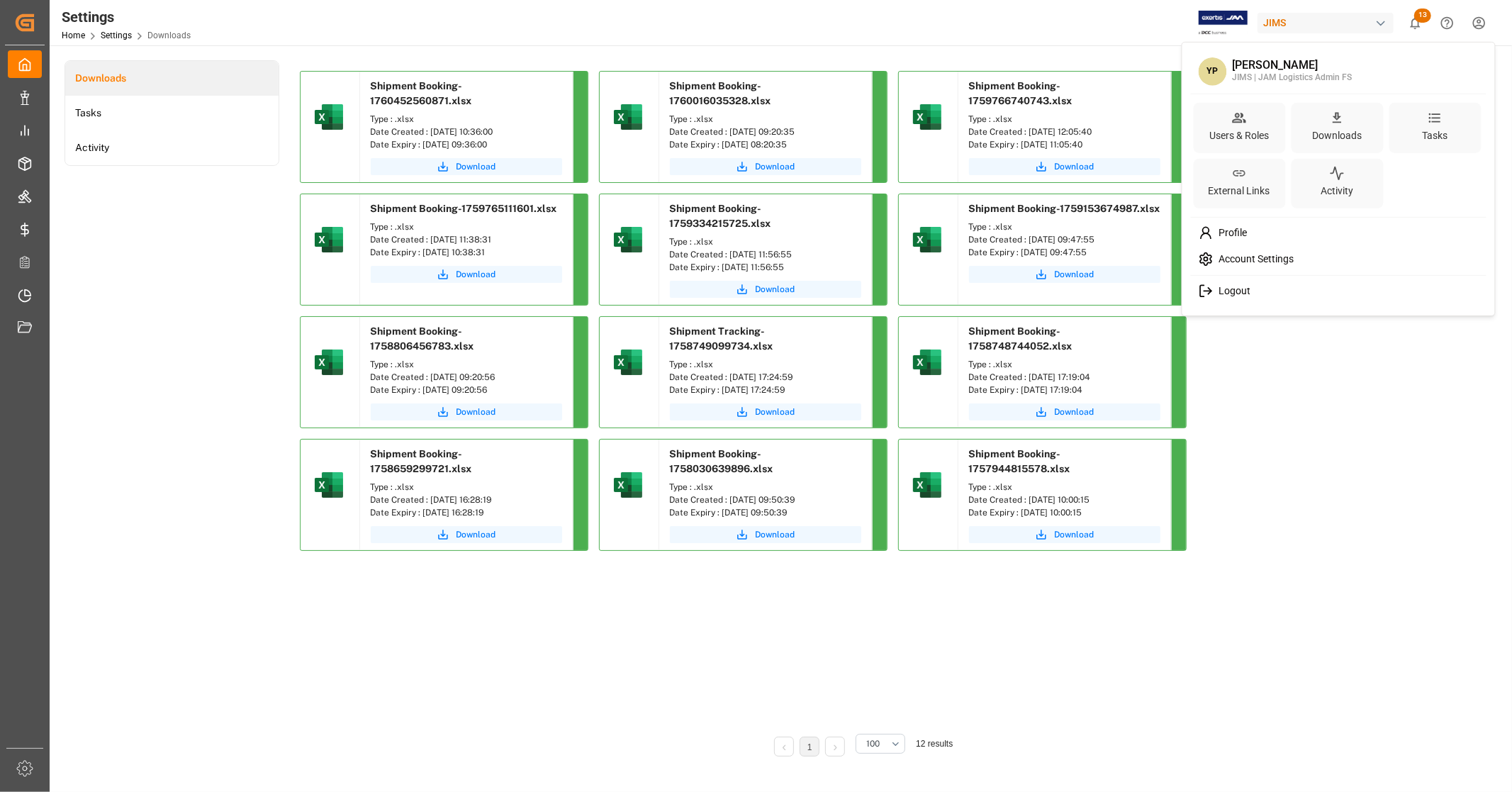
click at [213, 230] on html "Created by potrace 1.15, written by Peter Selinger 2001-2017 Created by potrace…" at bounding box center [756, 396] width 1512 height 792
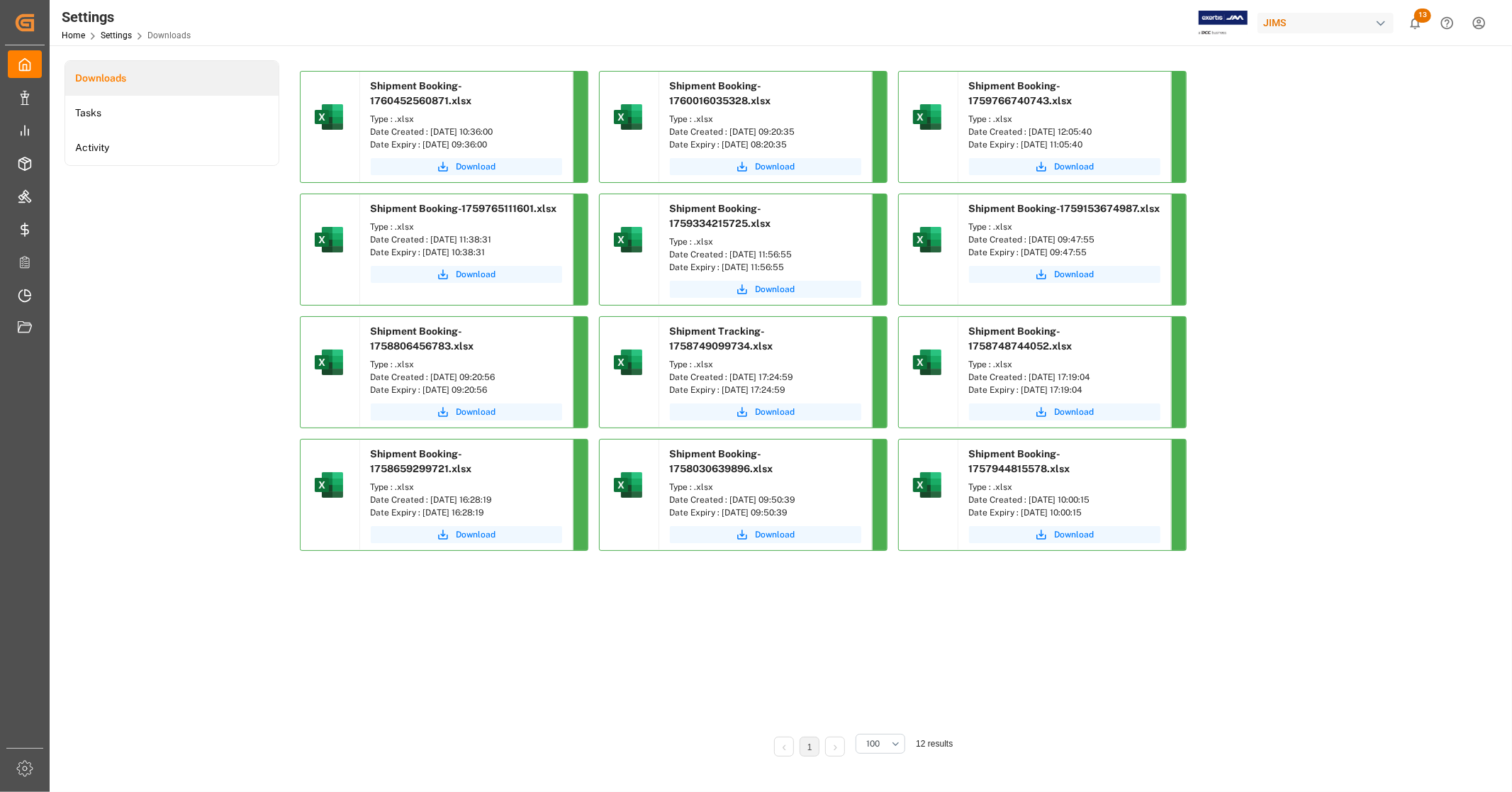
click at [1479, 26] on html "Created by potrace 1.15, written by Peter Selinger 2001-2017 Created by potrace…" at bounding box center [756, 396] width 1512 height 792
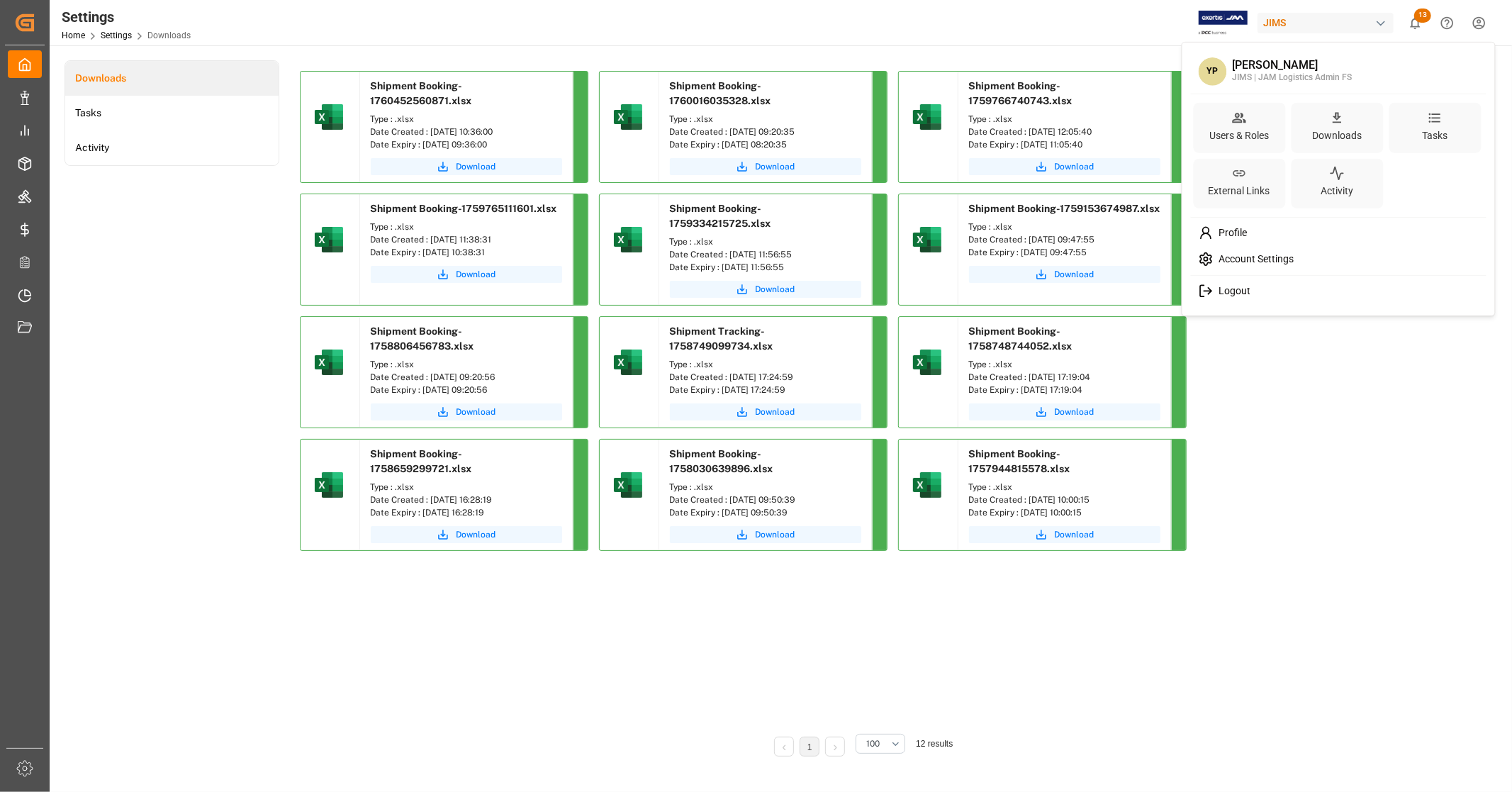
click at [1235, 295] on span "Logout" at bounding box center [1232, 291] width 38 height 13
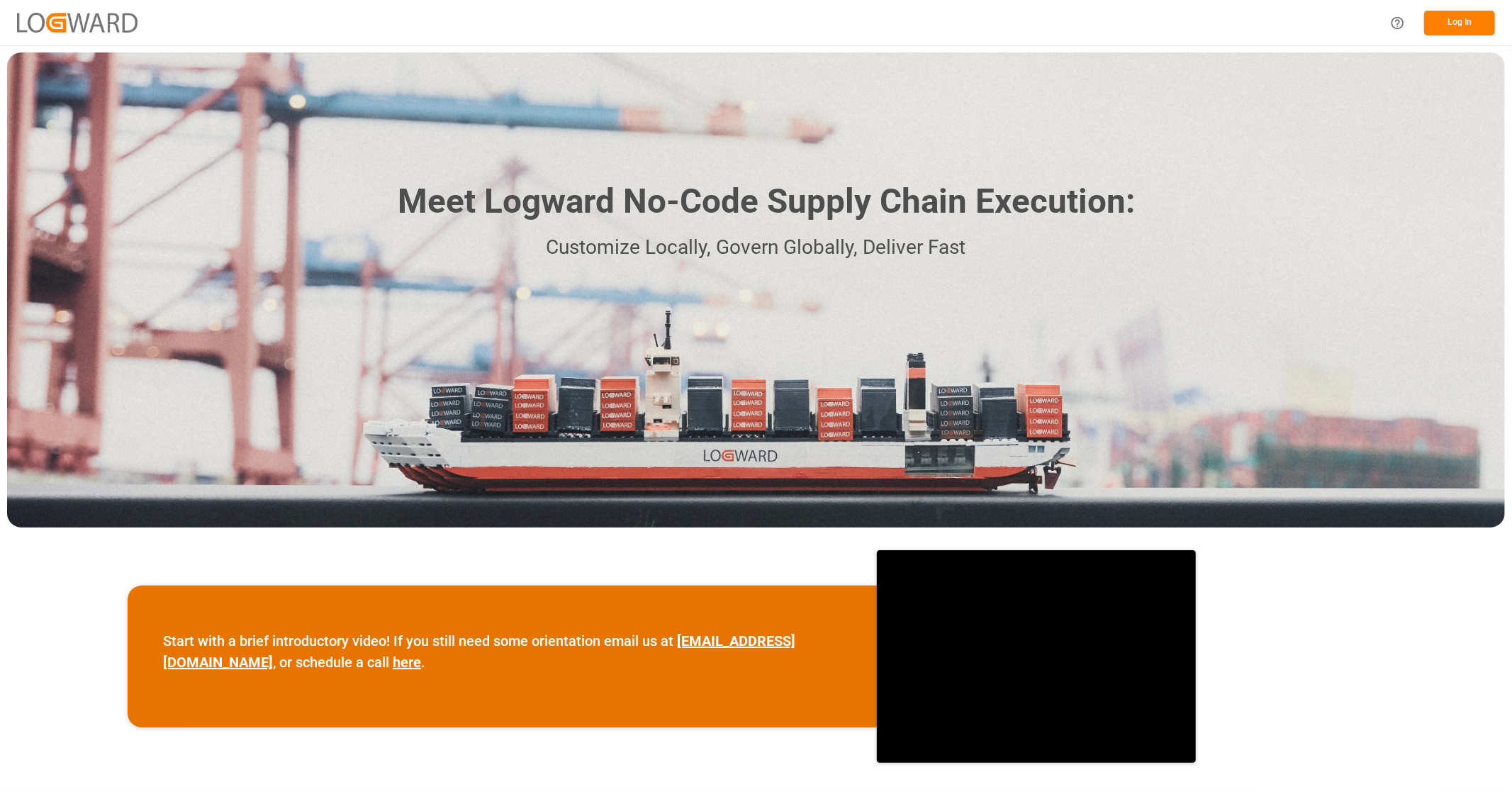
click at [1463, 17] on button "Log In" at bounding box center [1460, 23] width 71 height 25
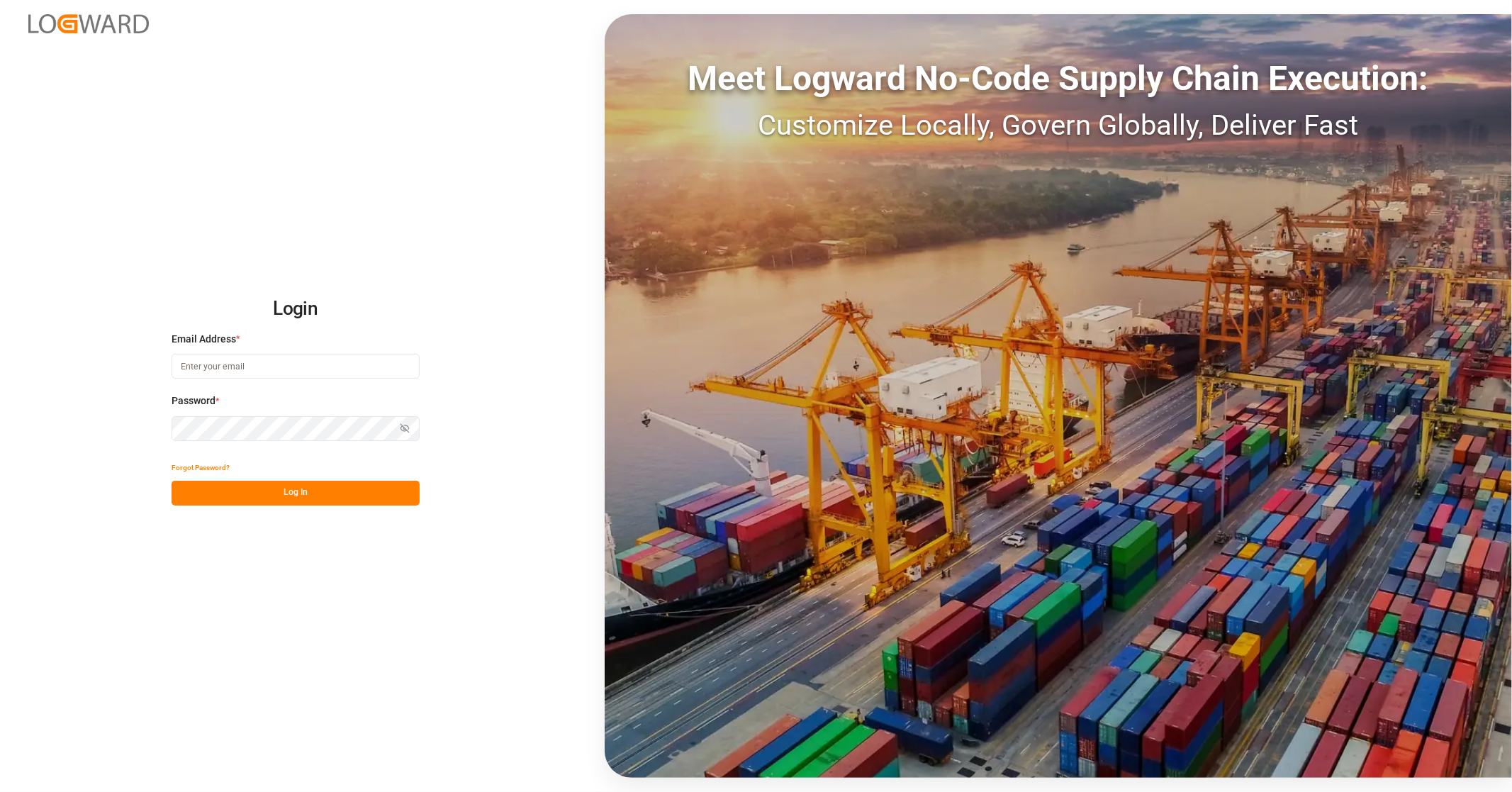
type input "Yves.Pomerleau@jamindustries.com"
click at [286, 494] on button "Log In" at bounding box center [295, 493] width 248 height 25
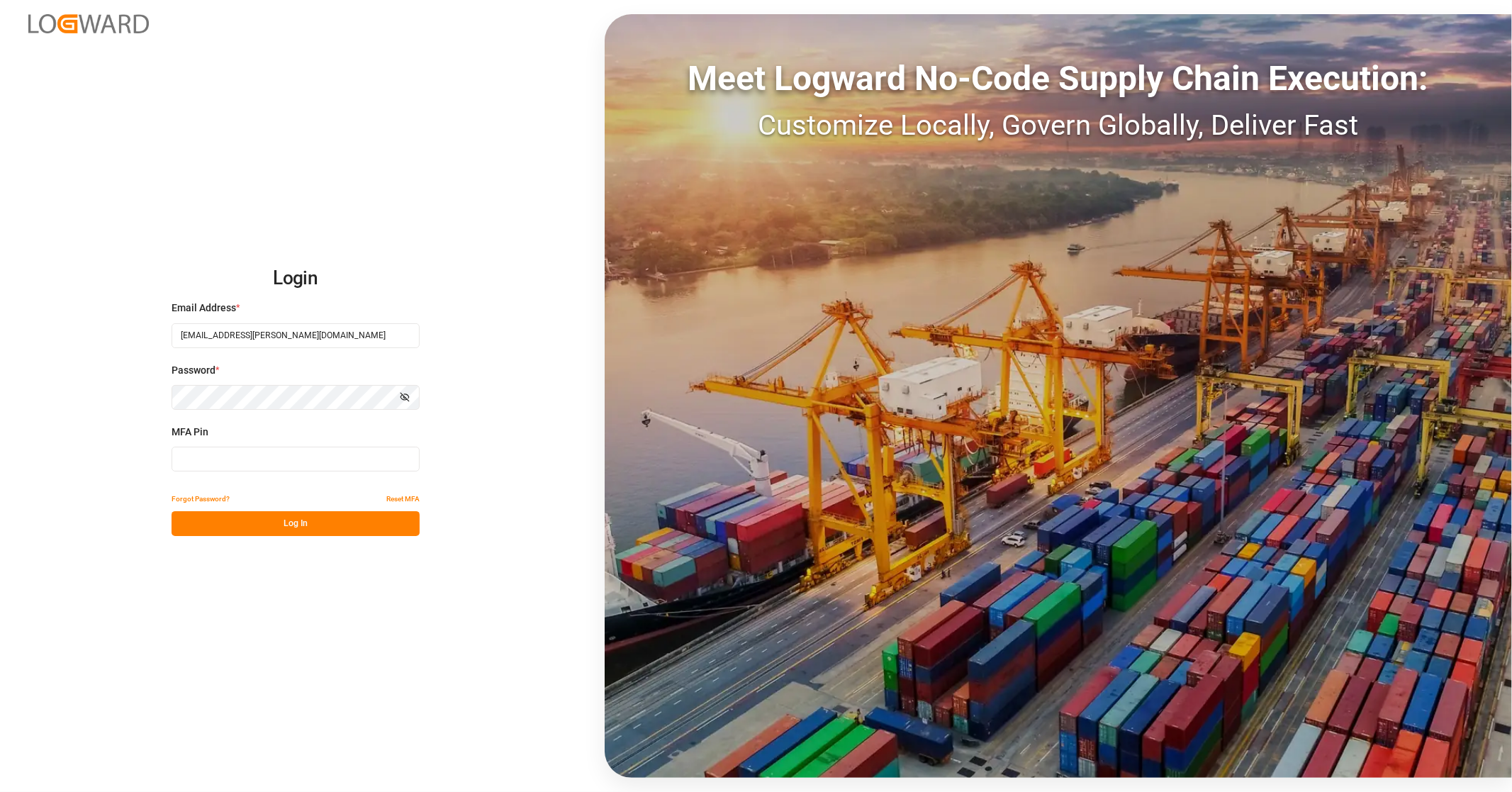
click at [281, 465] on input at bounding box center [295, 459] width 248 height 25
type input "280765"
click at [242, 527] on button "Log In" at bounding box center [295, 524] width 248 height 25
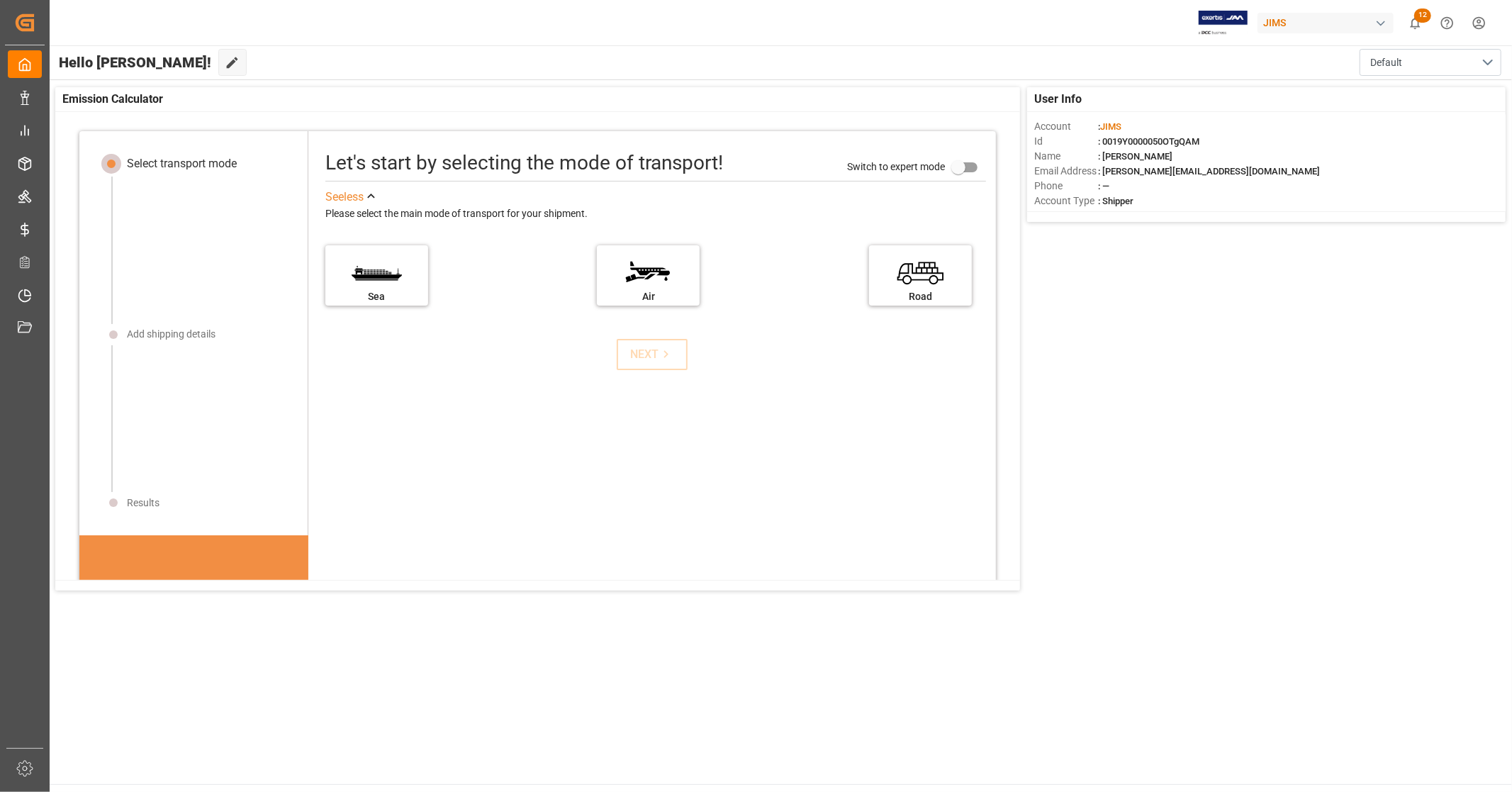
click at [1203, 364] on div "User Info Account : JIMS Id : 0019Y0000050OTgQAM Name : Yves Pomerleau Email Ad…" at bounding box center [781, 339] width 1464 height 518
click at [1209, 392] on div "User Info Account : JIMS Id : 0019Y0000050OTgQAM Name : Yves Pomerleau Email Ad…" at bounding box center [781, 339] width 1464 height 518
click at [1156, 562] on div "User Info Account : JIMS Id : 0019Y0000050OTgQAM Name : Yves Pomerleau Email Ad…" at bounding box center [781, 339] width 1464 height 518
